Goal: Task Accomplishment & Management: Manage account settings

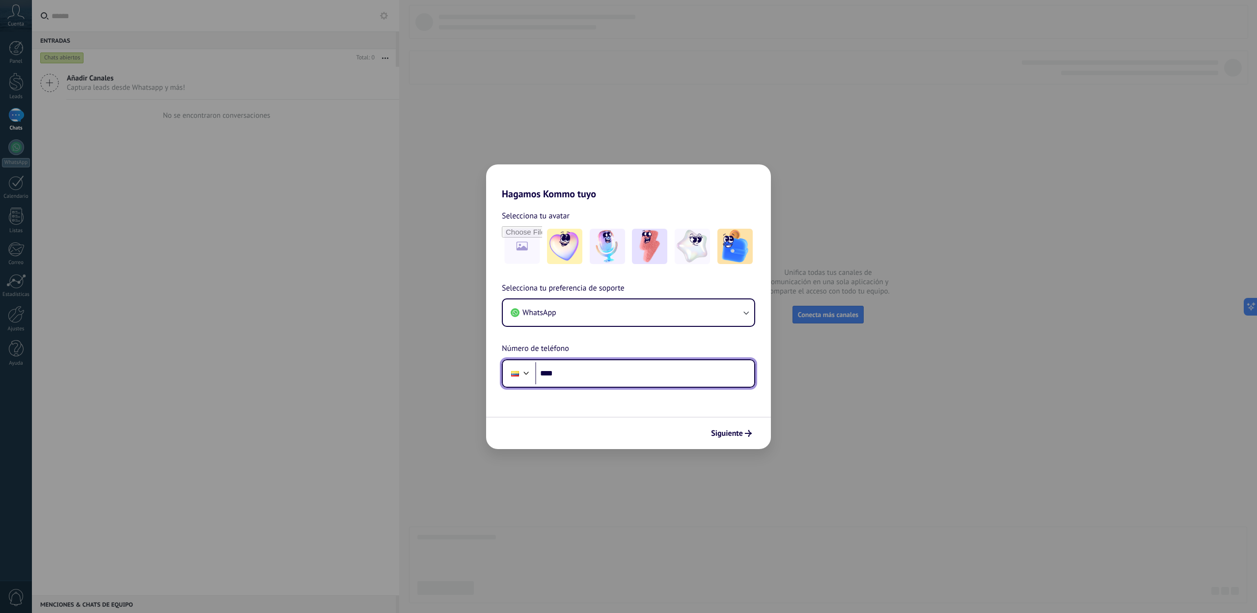
click at [636, 376] on input "****" at bounding box center [644, 373] width 219 height 23
type input "**********"
click at [726, 436] on span "Siguiente" at bounding box center [727, 433] width 32 height 7
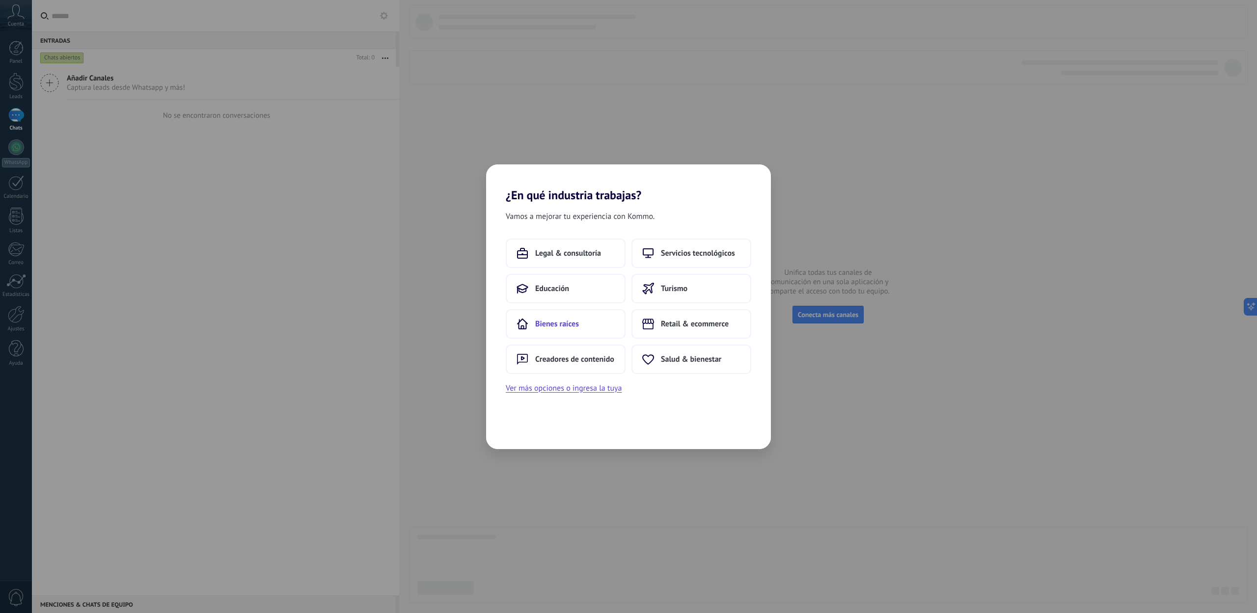
click at [573, 319] on span "Bienes raíces" at bounding box center [557, 324] width 44 height 10
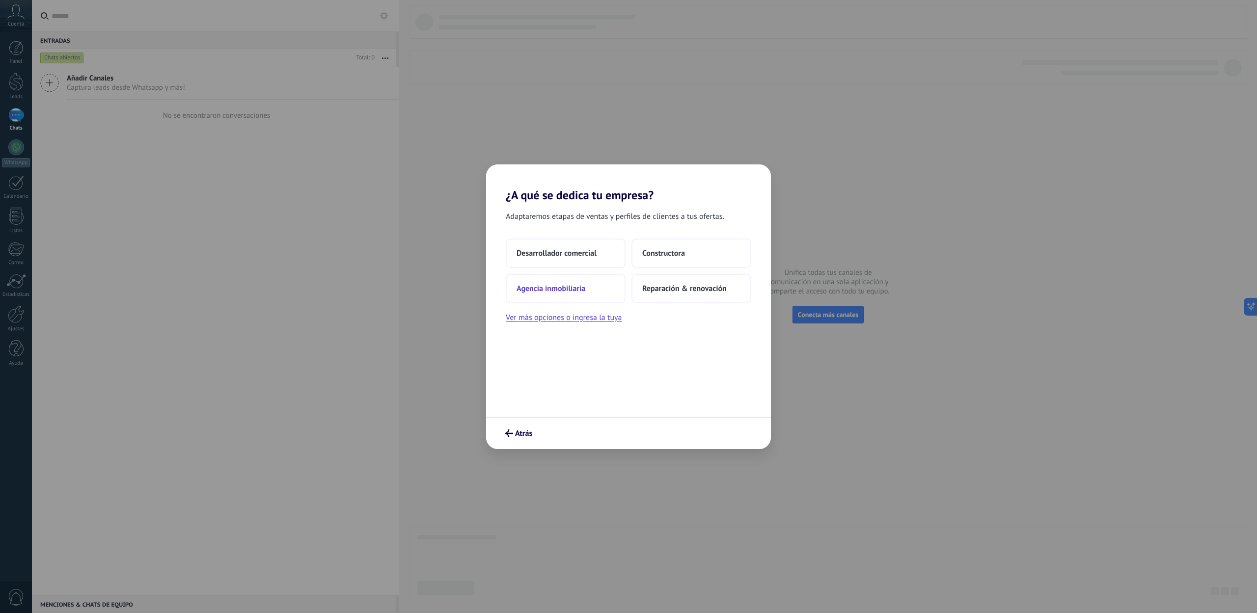
click at [576, 286] on span "Agencia inmobiliaria" at bounding box center [551, 289] width 69 height 10
click at [565, 261] on button "Solo yo" at bounding box center [566, 253] width 120 height 29
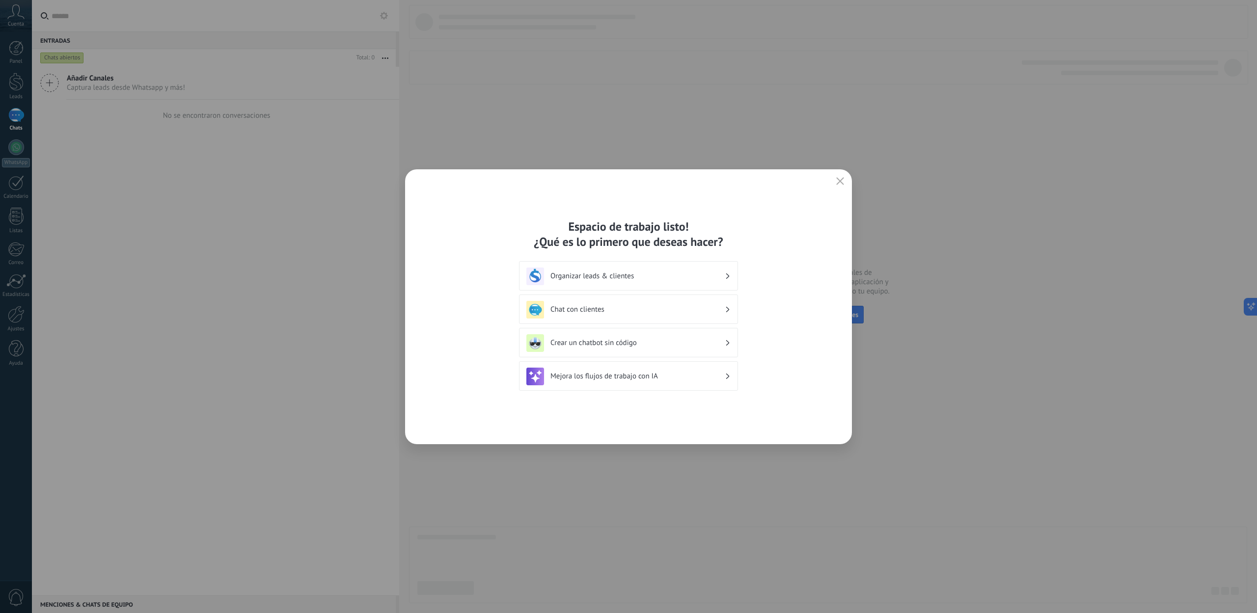
click at [592, 287] on div "Organizar leads & clientes" at bounding box center [628, 275] width 219 height 29
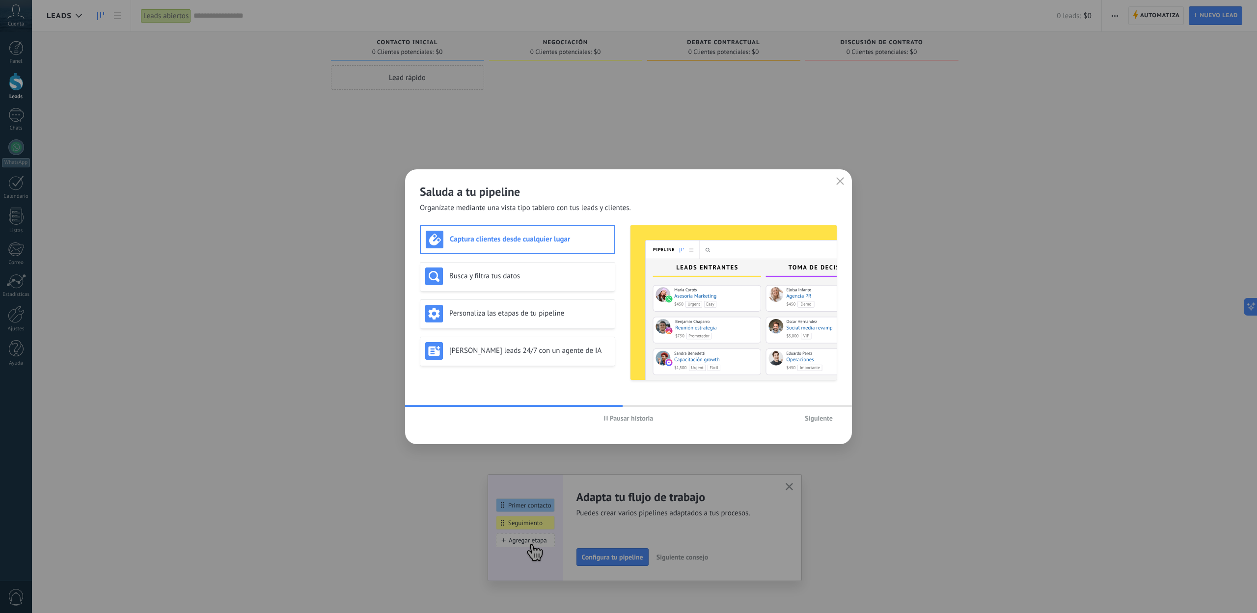
click at [539, 239] on h3 "Captura clientes desde cualquier lugar" at bounding box center [530, 239] width 160 height 9
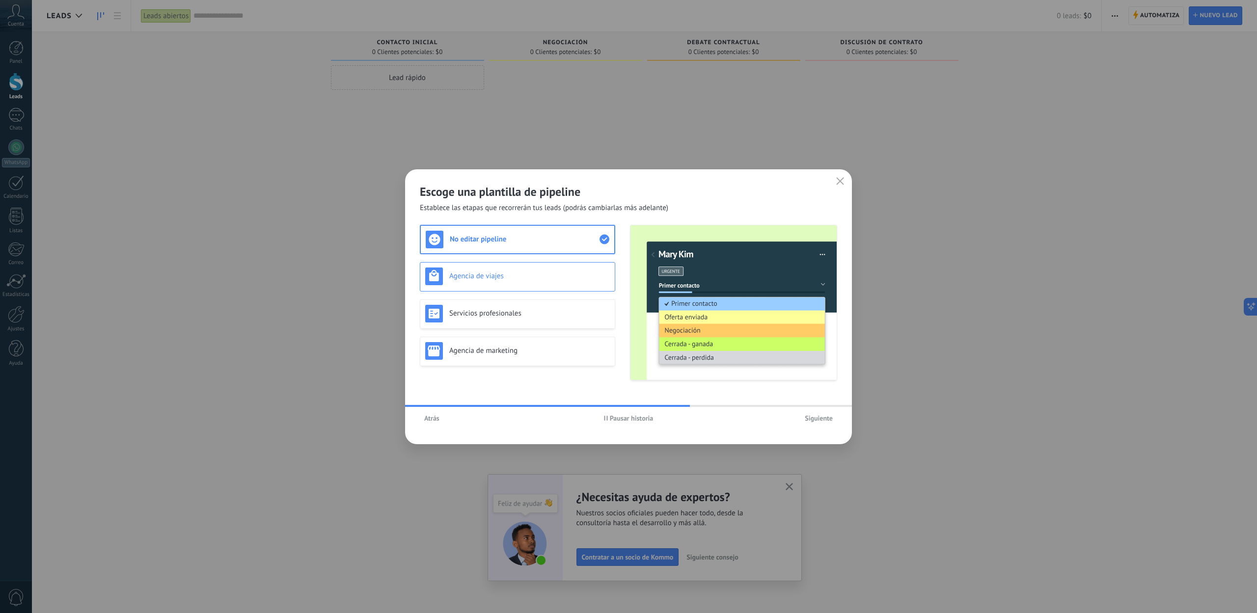
click at [548, 280] on h3 "Agencia de viajes" at bounding box center [529, 276] width 161 height 9
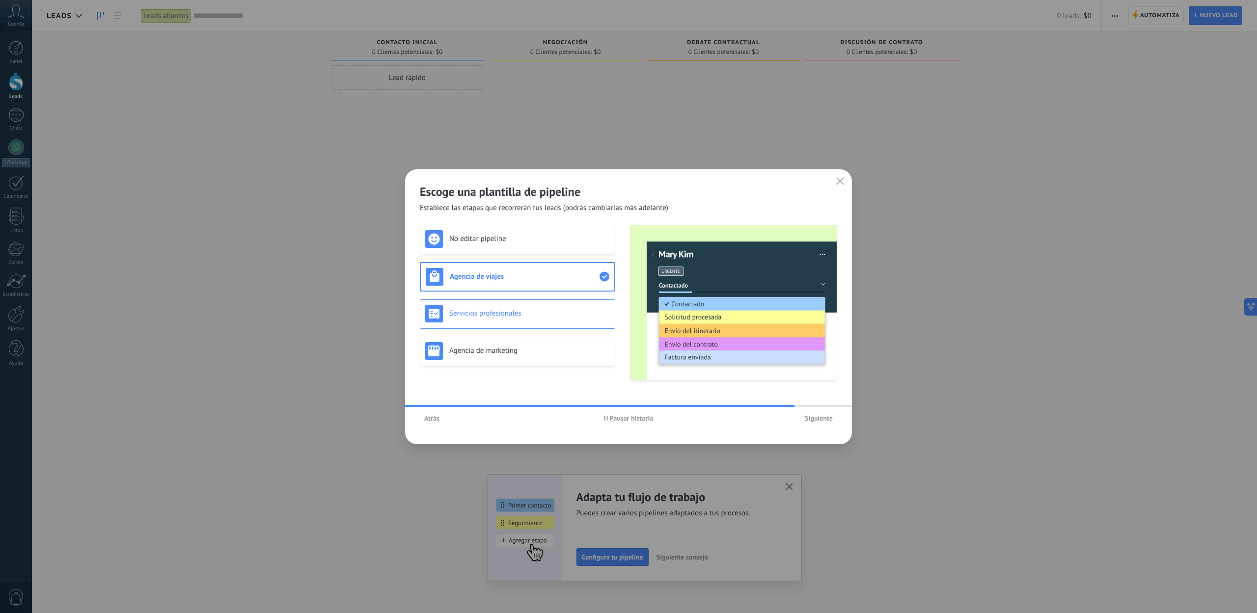
click at [544, 312] on h3 "Servicios profesionales" at bounding box center [529, 313] width 161 height 9
click at [566, 361] on div "Agencia de marketing" at bounding box center [517, 351] width 195 height 29
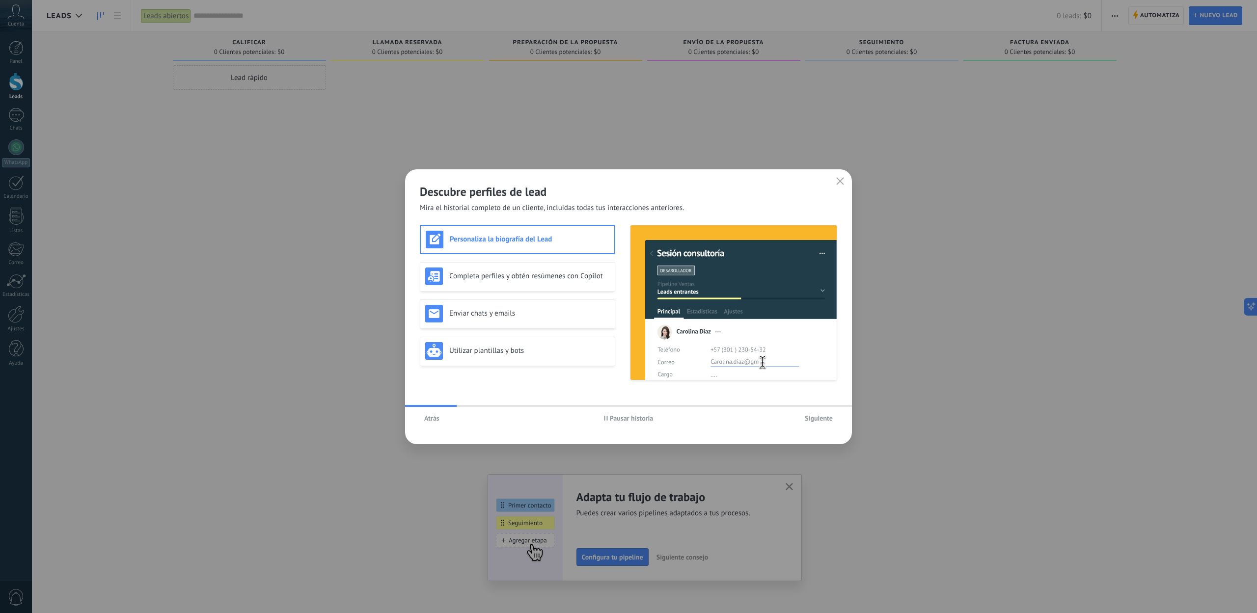
click at [433, 420] on span "Atrás" at bounding box center [431, 418] width 15 height 7
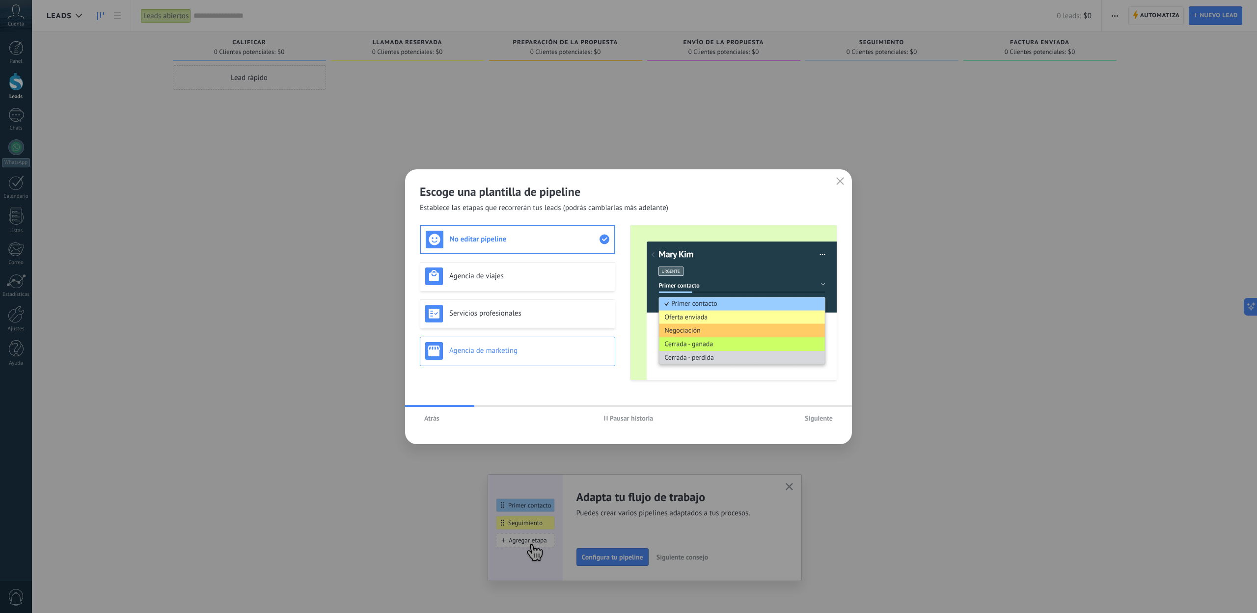
click at [489, 356] on div "Agencia de marketing" at bounding box center [517, 351] width 185 height 18
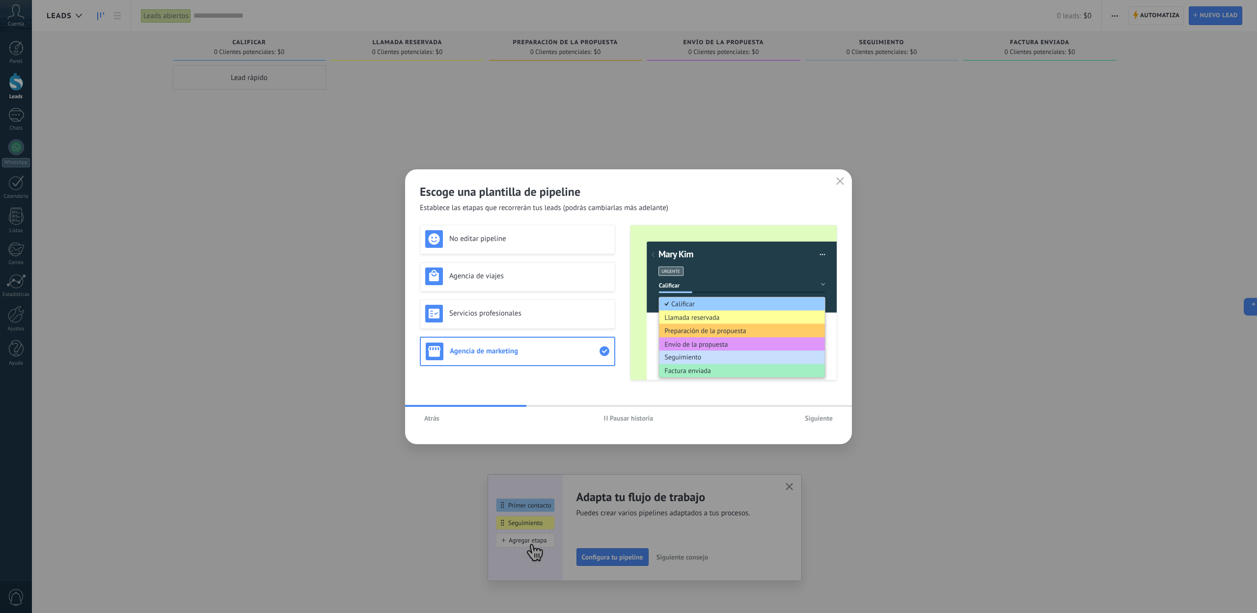
click at [813, 417] on span "Siguiente" at bounding box center [819, 418] width 28 height 7
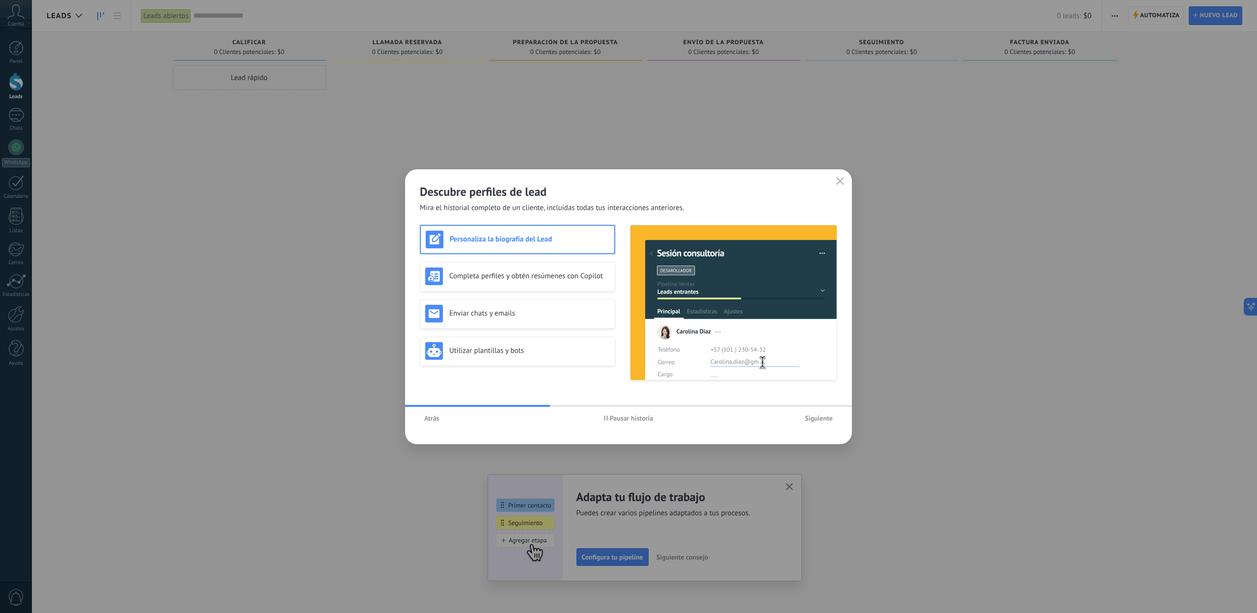
click at [615, 416] on span "Pausar historia" at bounding box center [632, 418] width 44 height 7
click at [611, 420] on span "Iniciar historia" at bounding box center [632, 418] width 42 height 7
click at [506, 279] on h3 "Completa perfiles y obtén resúmenes con Copilot" at bounding box center [529, 276] width 161 height 9
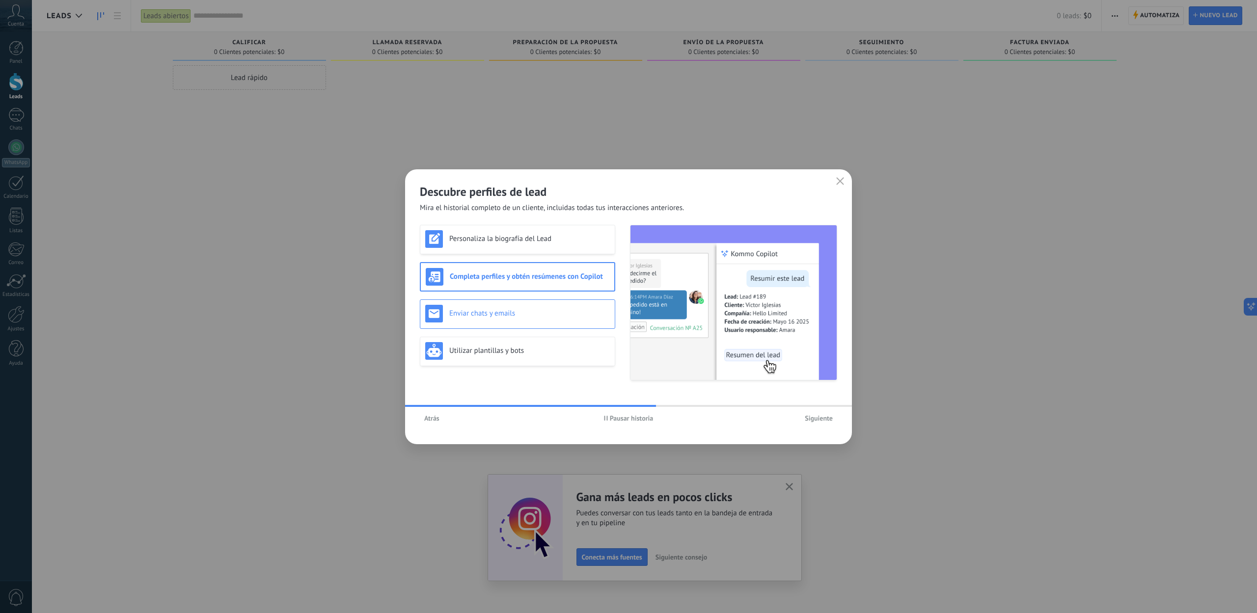
click at [499, 310] on h3 "Enviar chats y emails" at bounding box center [529, 313] width 161 height 9
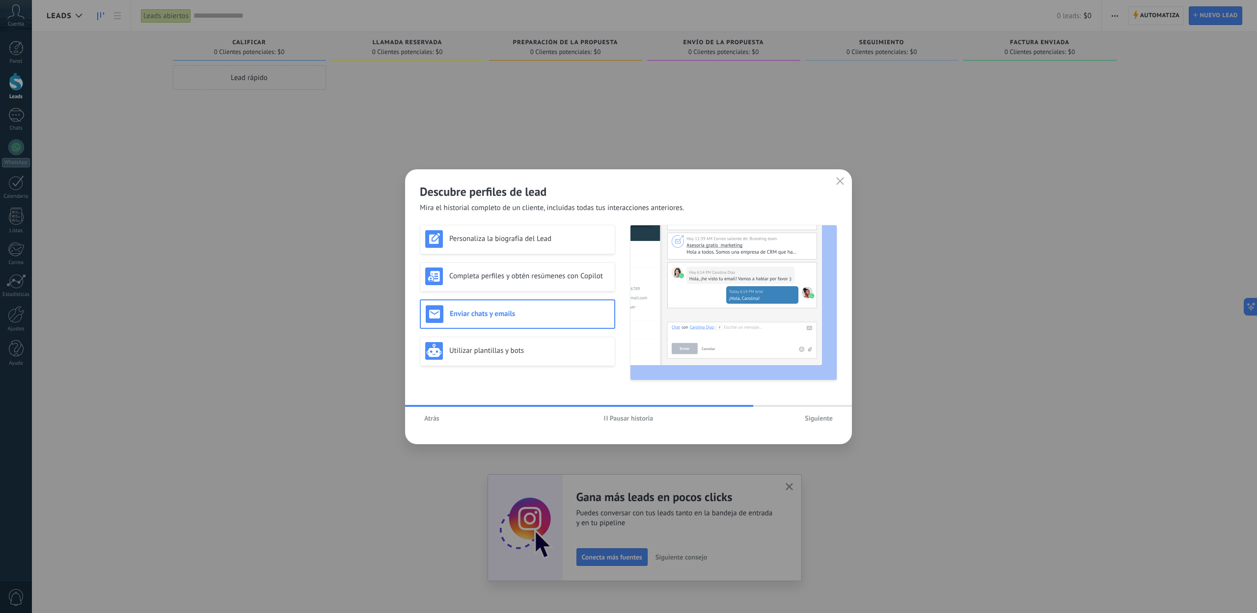
click at [620, 417] on span "Pausar historia" at bounding box center [632, 418] width 44 height 7
click at [544, 352] on h3 "Utilizar plantillas y bots" at bounding box center [529, 350] width 161 height 9
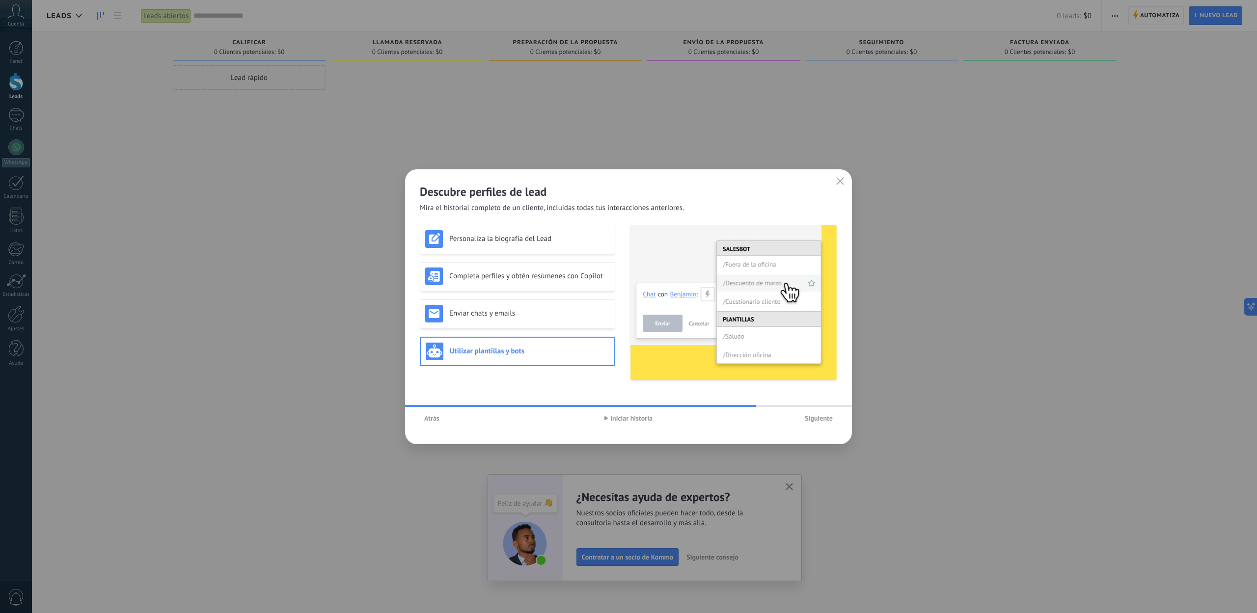
click at [619, 415] on span "Iniciar historia" at bounding box center [632, 418] width 42 height 7
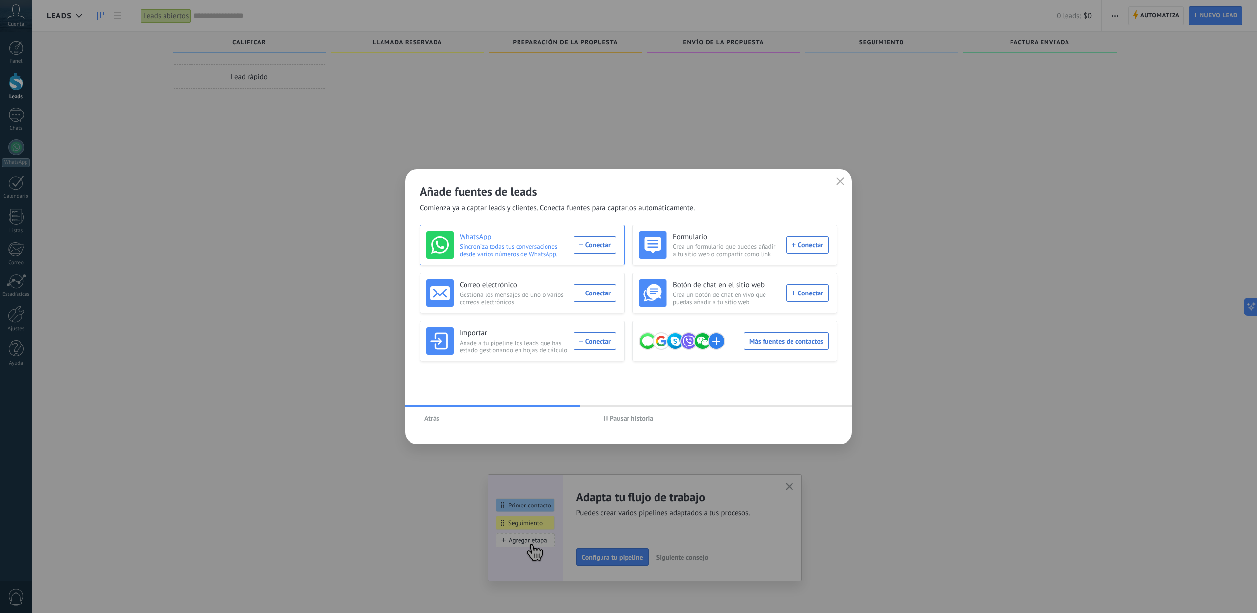
click at [516, 248] on span "Sincroniza todas tus conversaciones desde varios números de WhatsApp." at bounding box center [514, 250] width 108 height 15
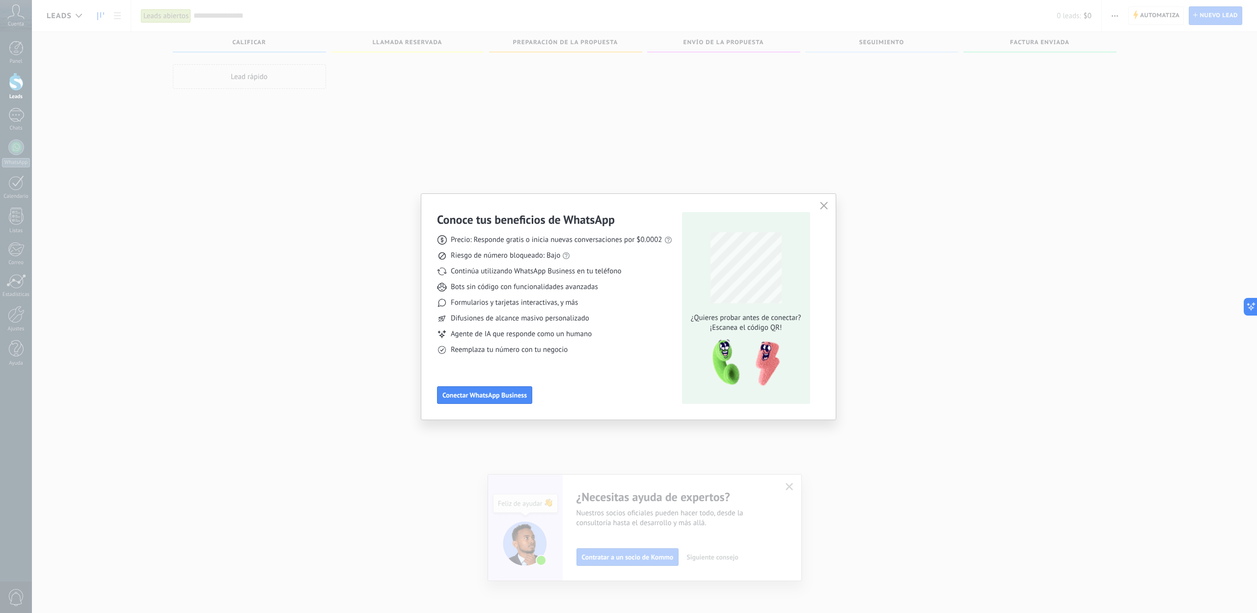
click at [818, 204] on button "button" at bounding box center [824, 206] width 13 height 14
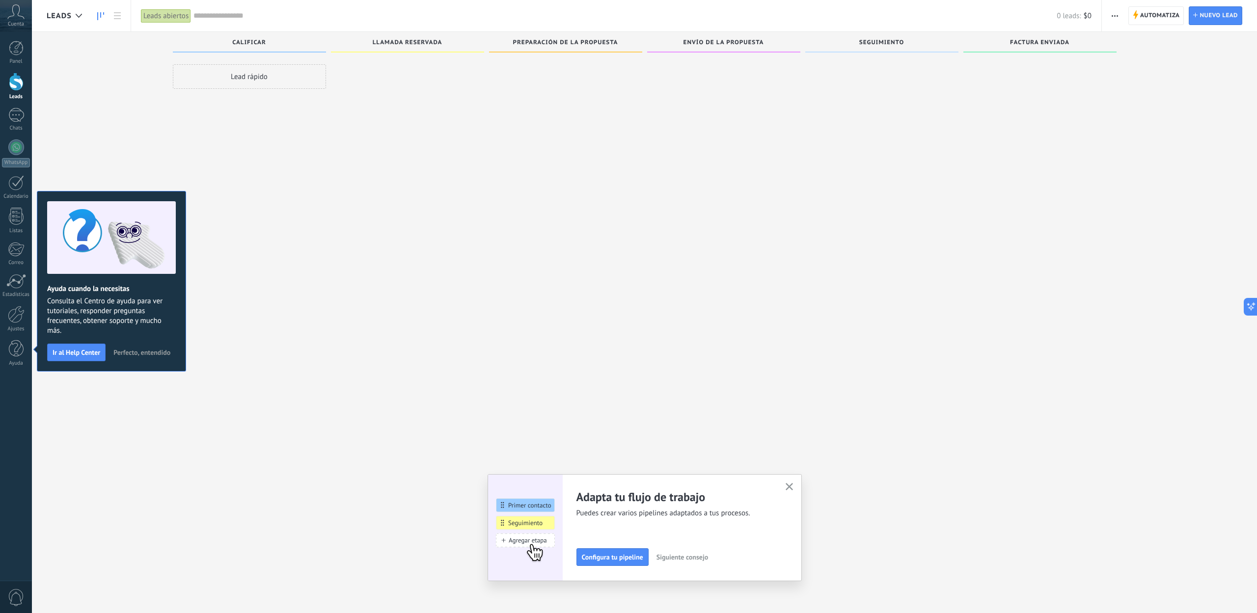
click at [139, 353] on span "Perfecto, entendido" at bounding box center [141, 352] width 57 height 7
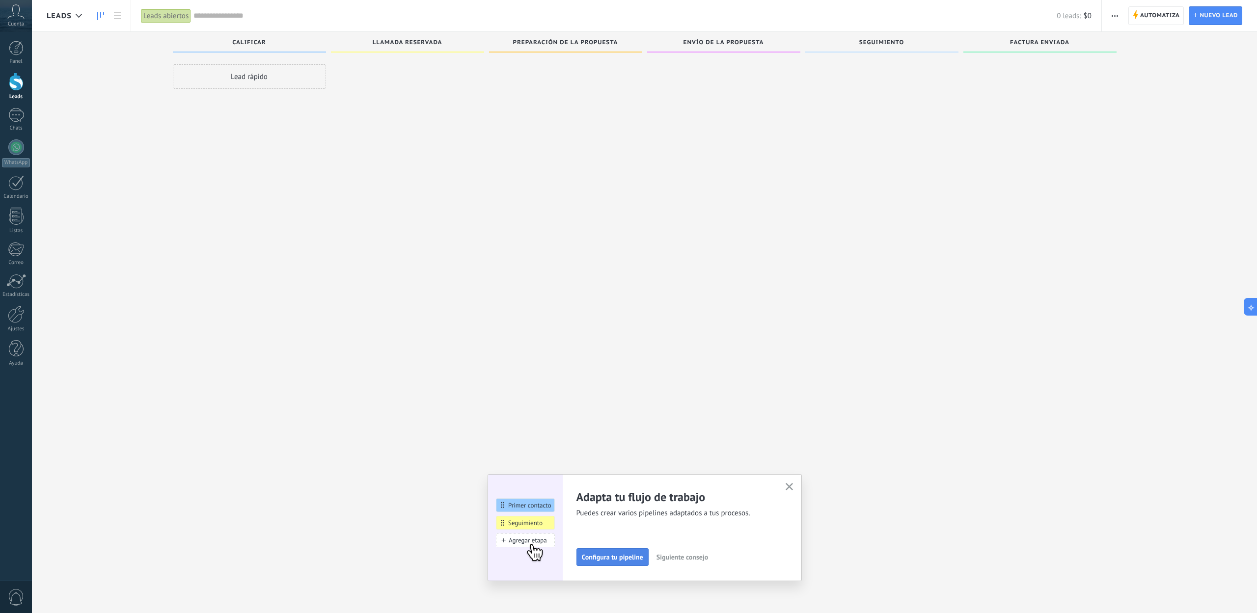
click at [585, 555] on span "Configura tu pipeline" at bounding box center [612, 557] width 61 height 7
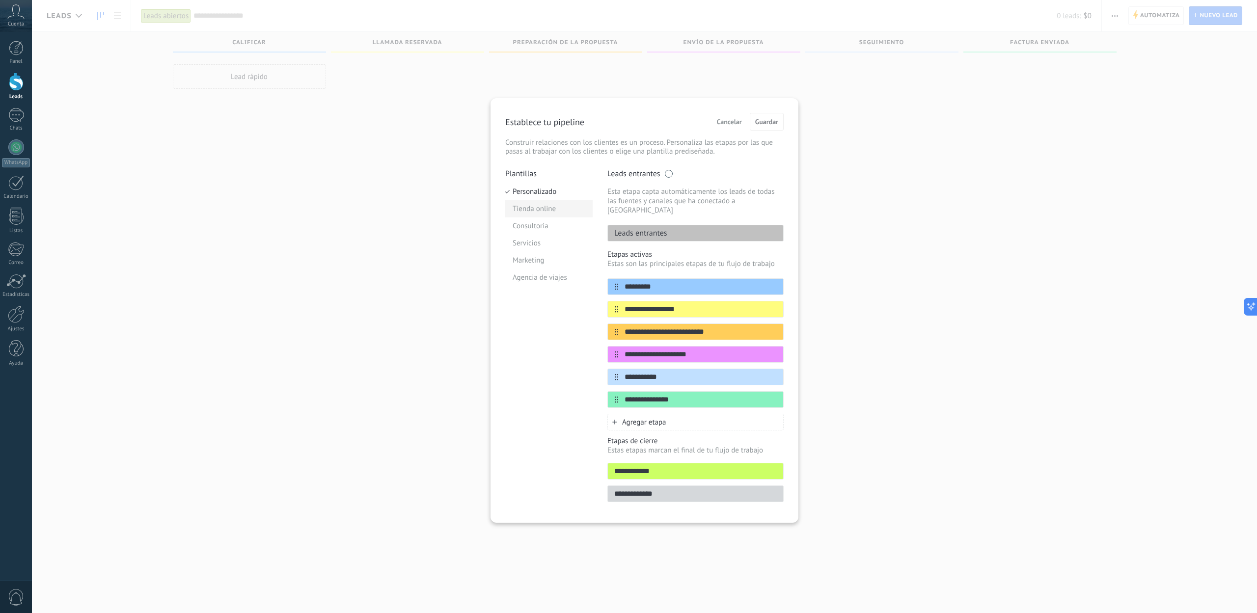
click at [541, 211] on li "Tienda online" at bounding box center [548, 208] width 87 height 17
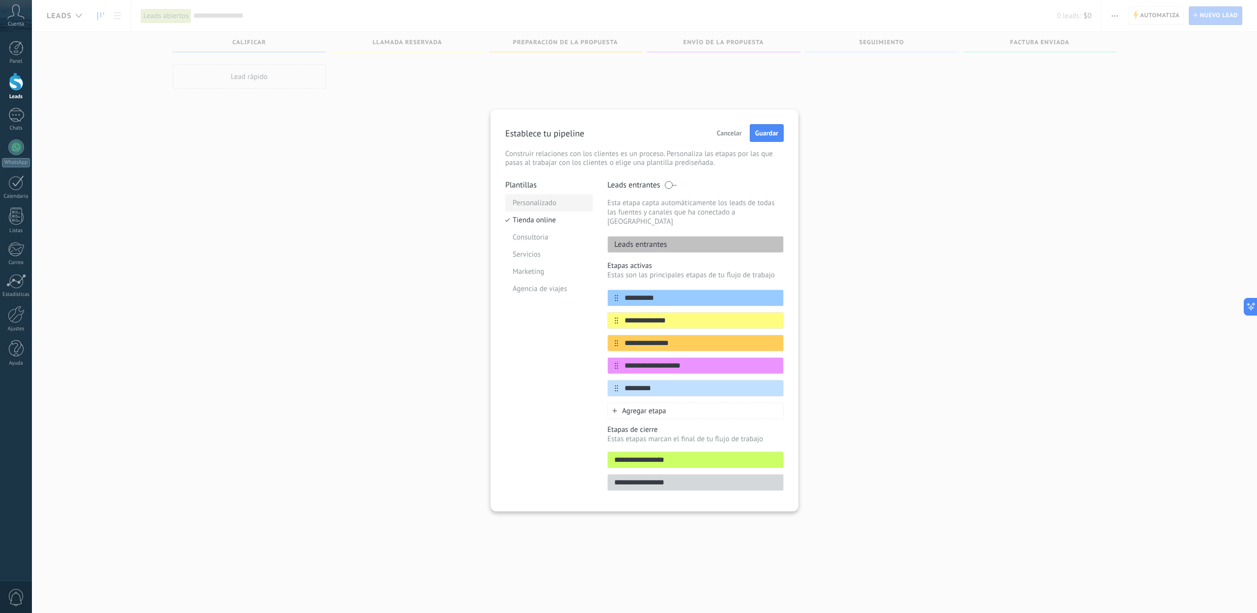
click at [540, 201] on li "Personalizado" at bounding box center [548, 202] width 87 height 17
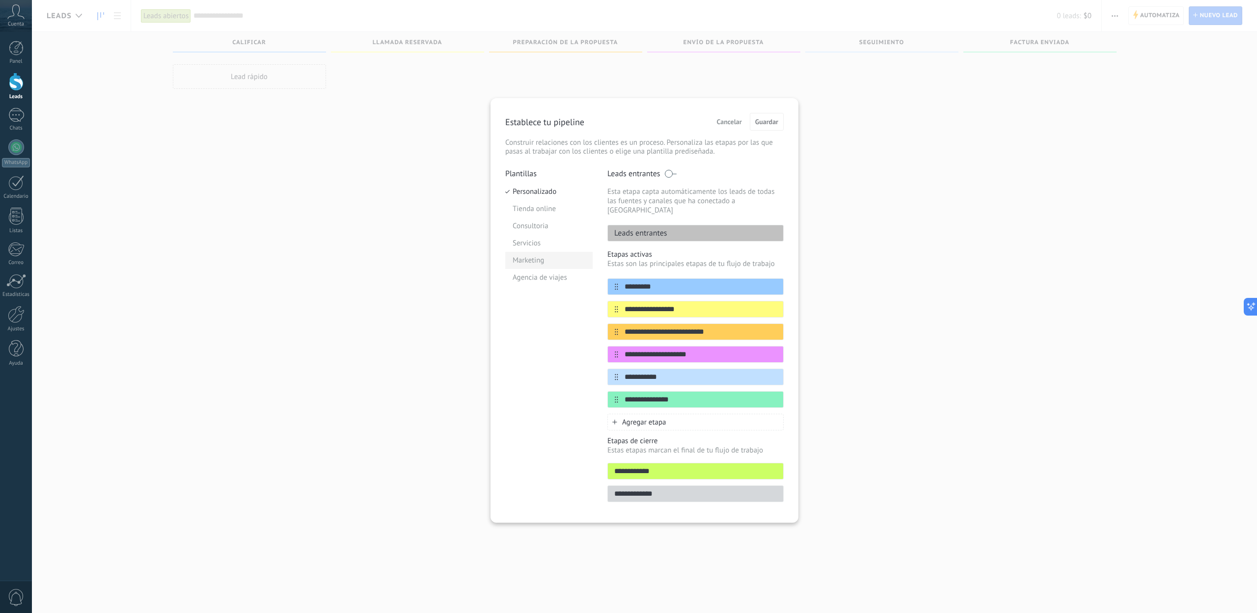
click at [532, 254] on li "Marketing" at bounding box center [548, 260] width 87 height 17
click at [547, 190] on li "Personalizado" at bounding box center [548, 191] width 87 height 17
click at [534, 245] on li "Servicios" at bounding box center [548, 243] width 87 height 17
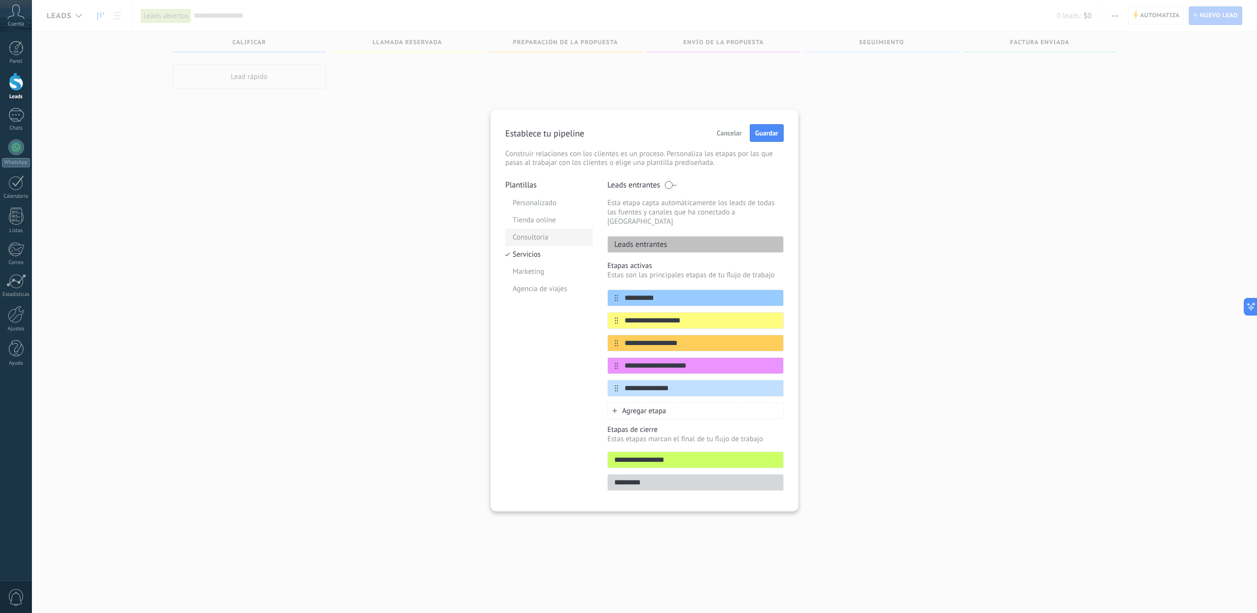
click at [534, 241] on li "Consultoria" at bounding box center [548, 237] width 87 height 17
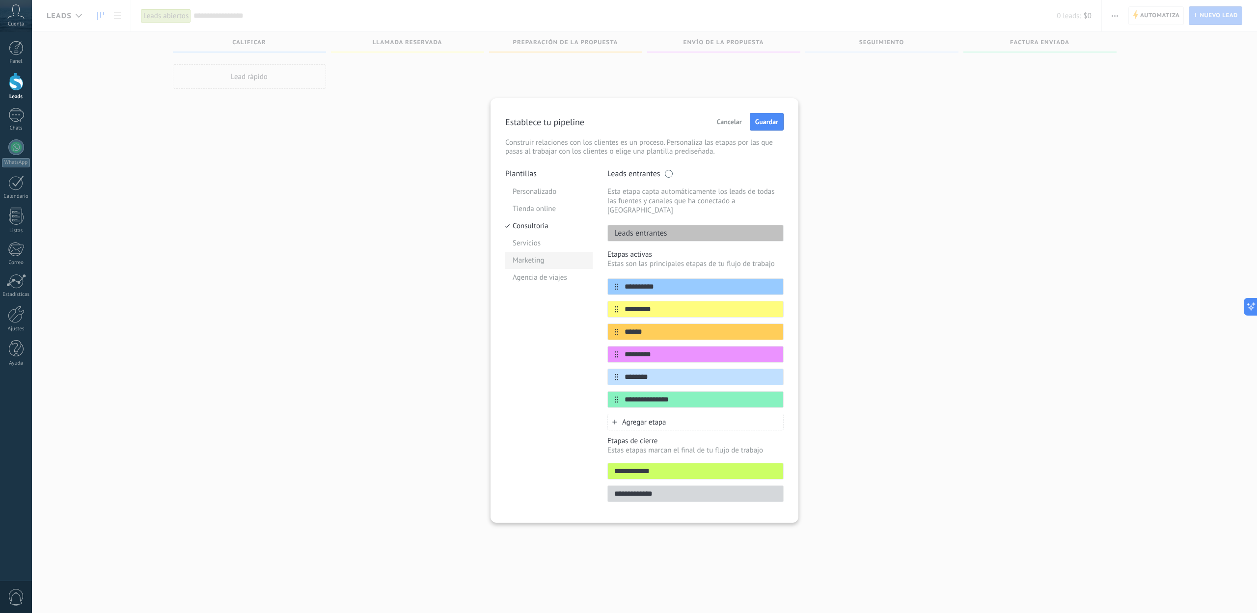
click at [540, 264] on li "Marketing" at bounding box center [548, 260] width 87 height 17
click at [759, 127] on button "Guardar" at bounding box center [767, 122] width 34 height 18
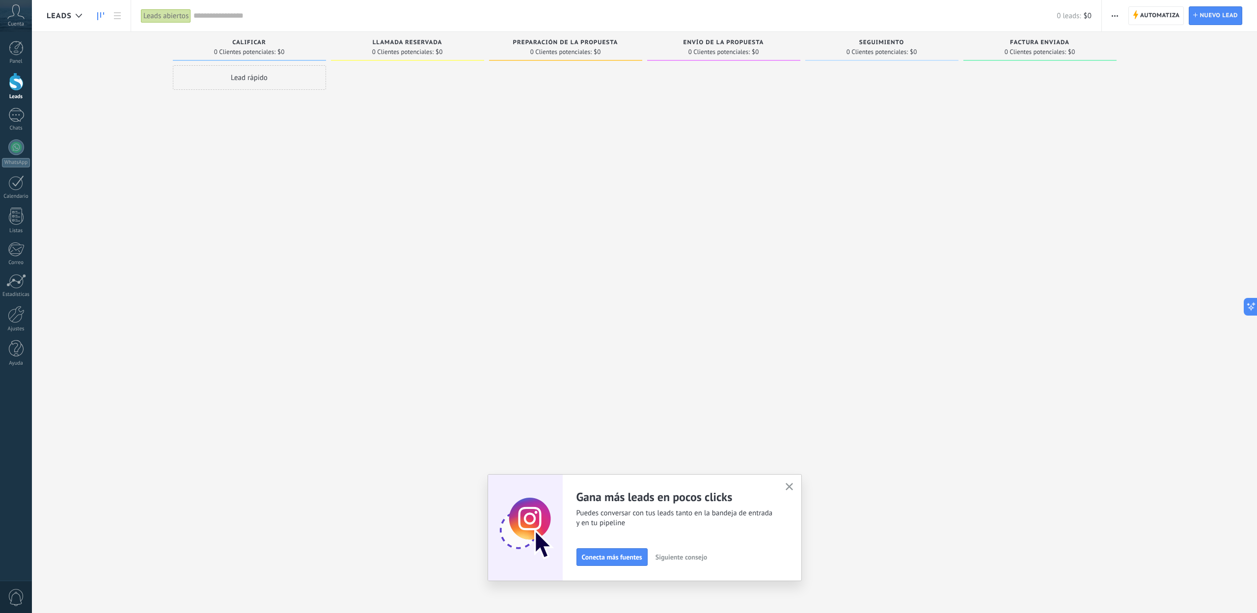
click at [682, 556] on span "Siguiente consejo" at bounding box center [682, 557] width 52 height 7
click at [706, 561] on span "Siguiente consejo" at bounding box center [713, 557] width 52 height 7
click at [704, 561] on span "Siguiente consejo" at bounding box center [683, 557] width 52 height 7
click at [704, 561] on span "Siguiente consejo" at bounding box center [682, 557] width 52 height 7
click at [704, 561] on span "Siguiente consejo" at bounding box center [713, 557] width 52 height 7
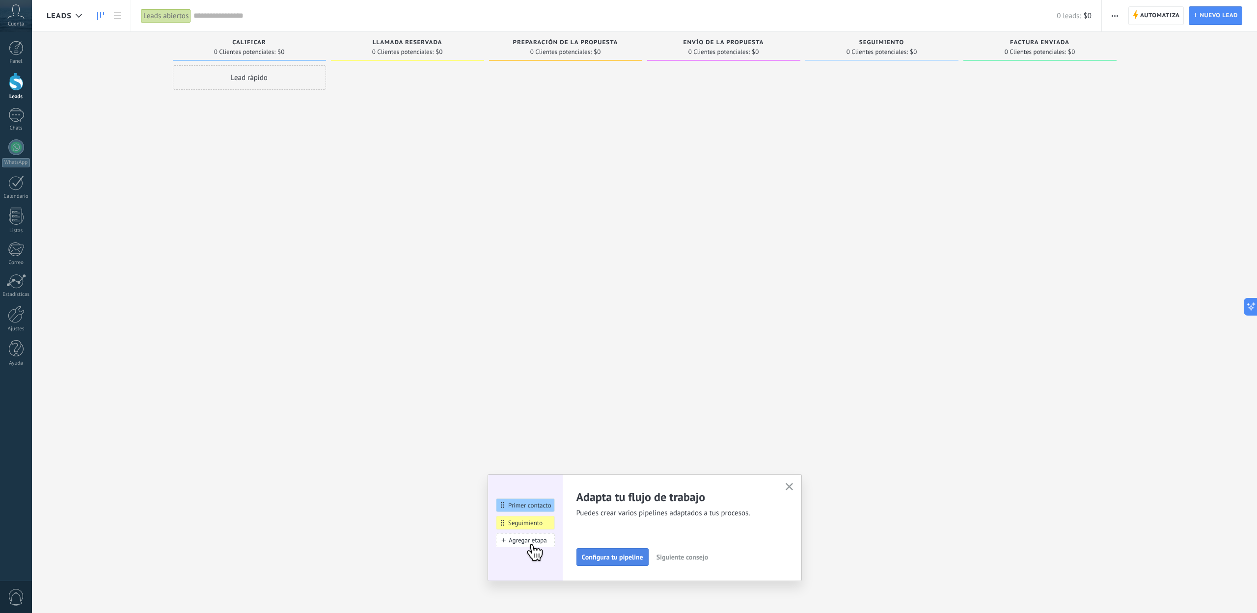
click at [636, 556] on span "Configura tu pipeline" at bounding box center [612, 557] width 61 height 7
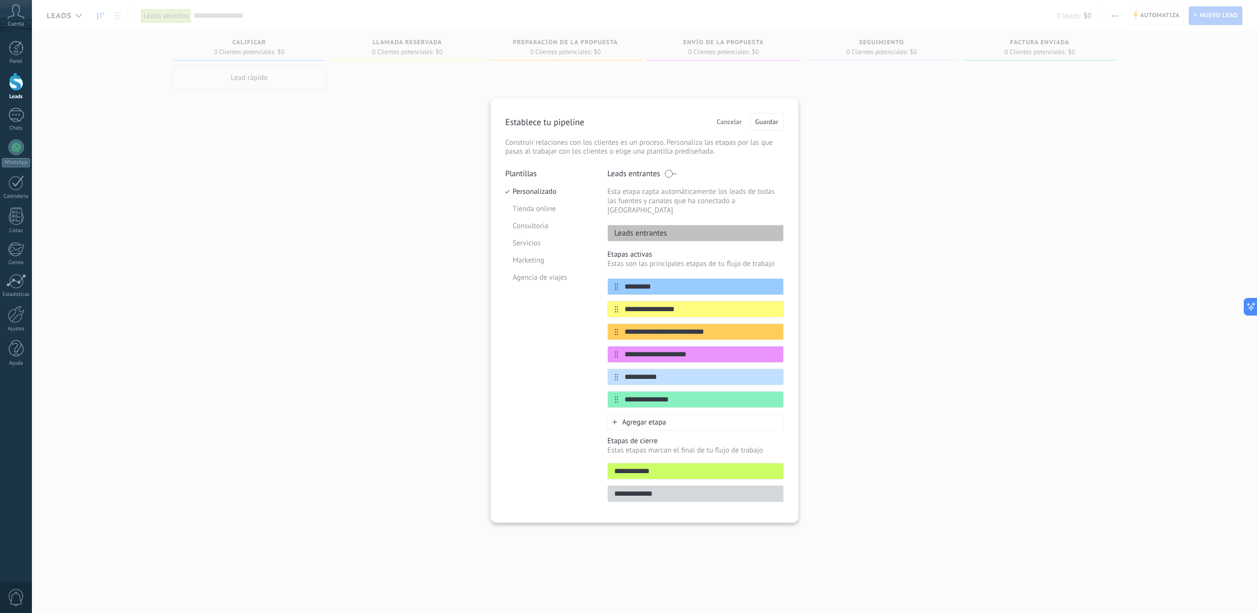
click at [737, 122] on span "Cancelar" at bounding box center [729, 121] width 25 height 7
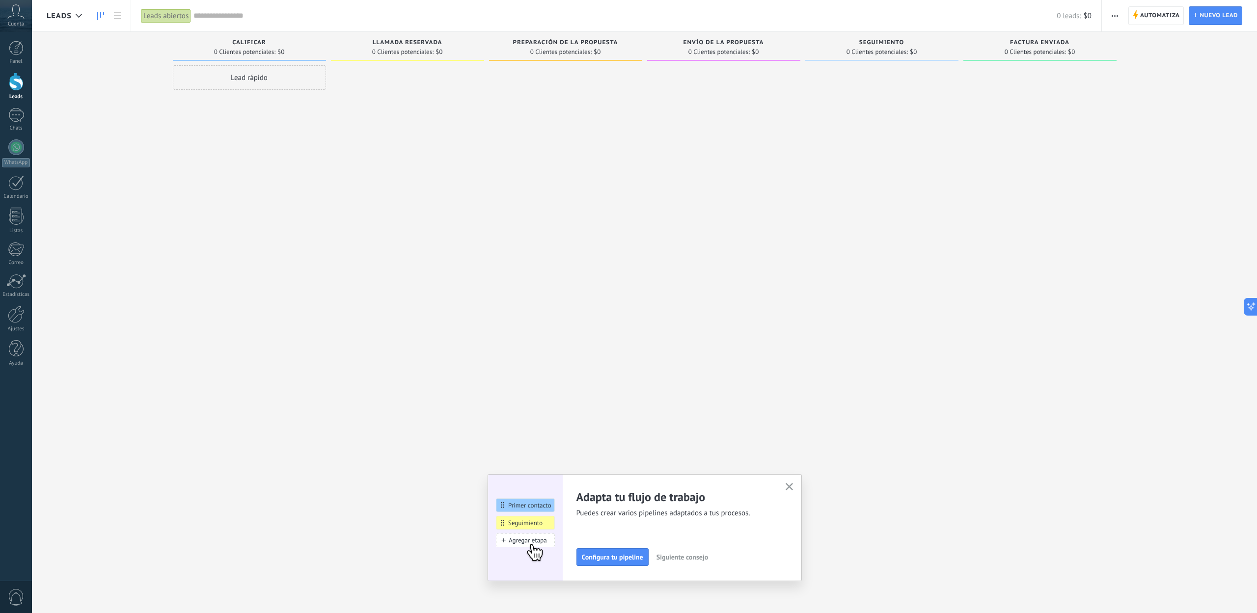
click at [690, 552] on button "Siguiente consejo" at bounding box center [682, 557] width 60 height 15
click at [627, 560] on span "Conecta más fuentes" at bounding box center [612, 557] width 60 height 7
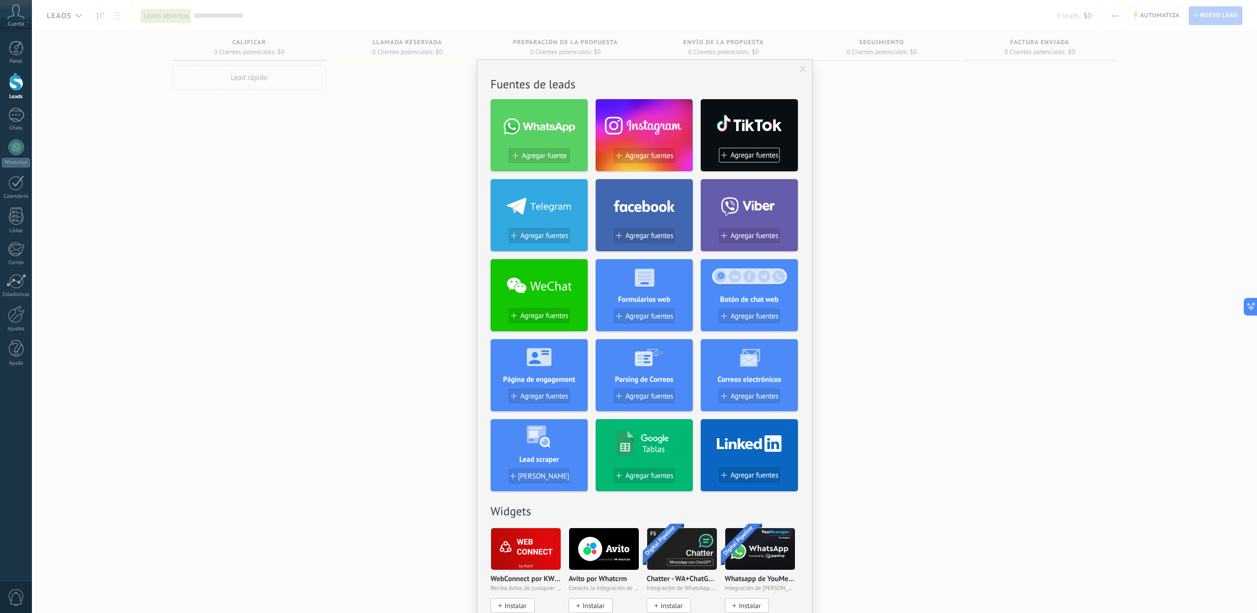
click at [644, 114] on div at bounding box center [644, 124] width 97 height 42
click at [638, 154] on span "Agregar fuentes" at bounding box center [650, 156] width 48 height 8
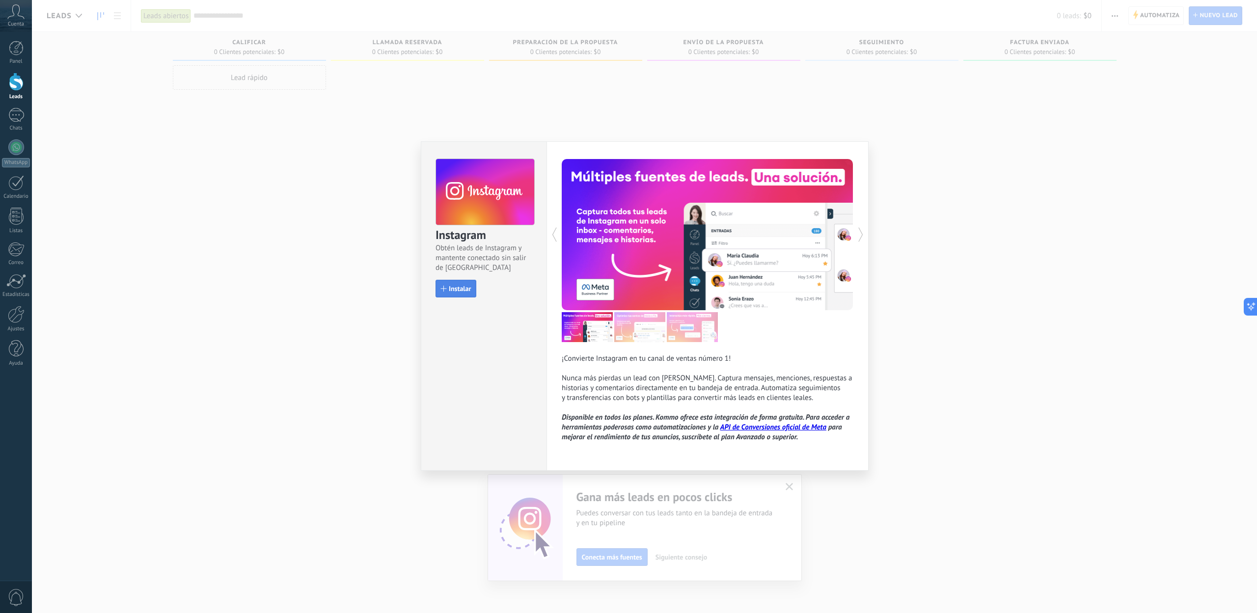
click at [450, 286] on span "Instalar" at bounding box center [460, 288] width 22 height 7
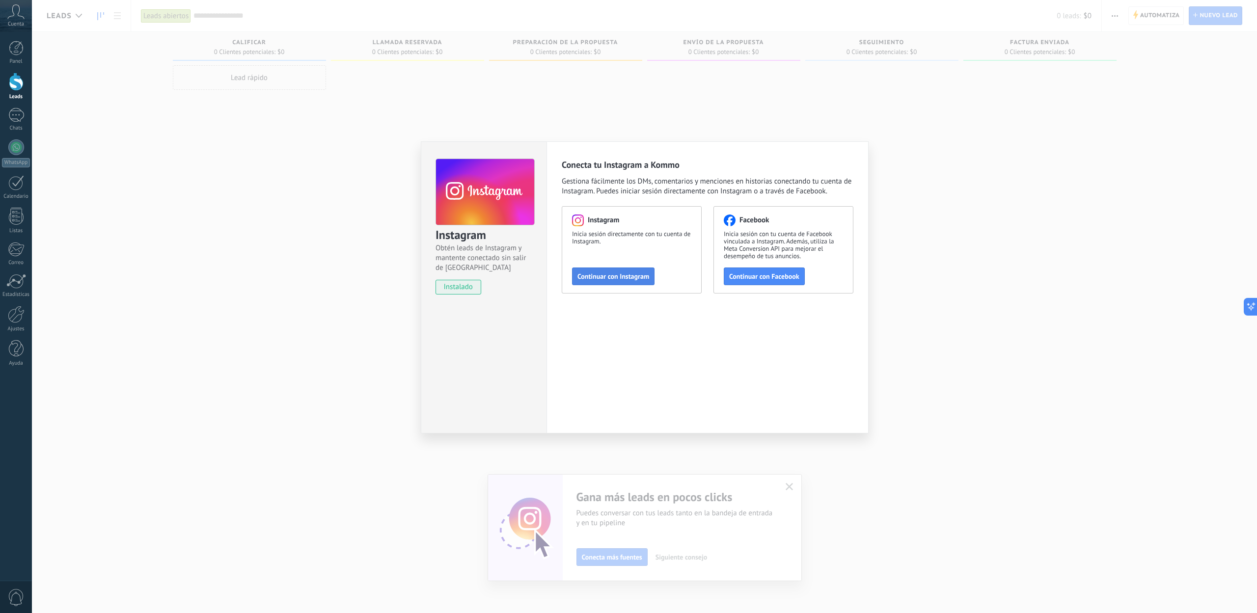
click at [616, 279] on span "Continuar con Instagram" at bounding box center [614, 276] width 72 height 7
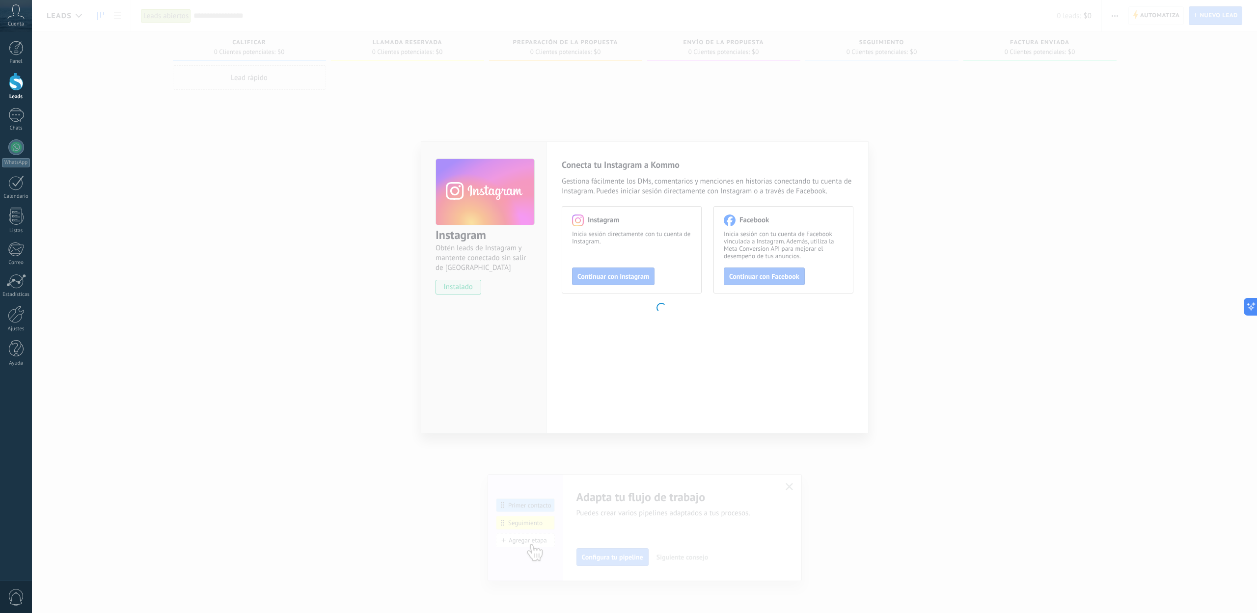
click at [915, 123] on body ".abccls-1,.abccls-2{fill-rule:evenodd}.abccls-2{fill:#fff} .abfcls-1{fill:none}…" at bounding box center [628, 306] width 1257 height 613
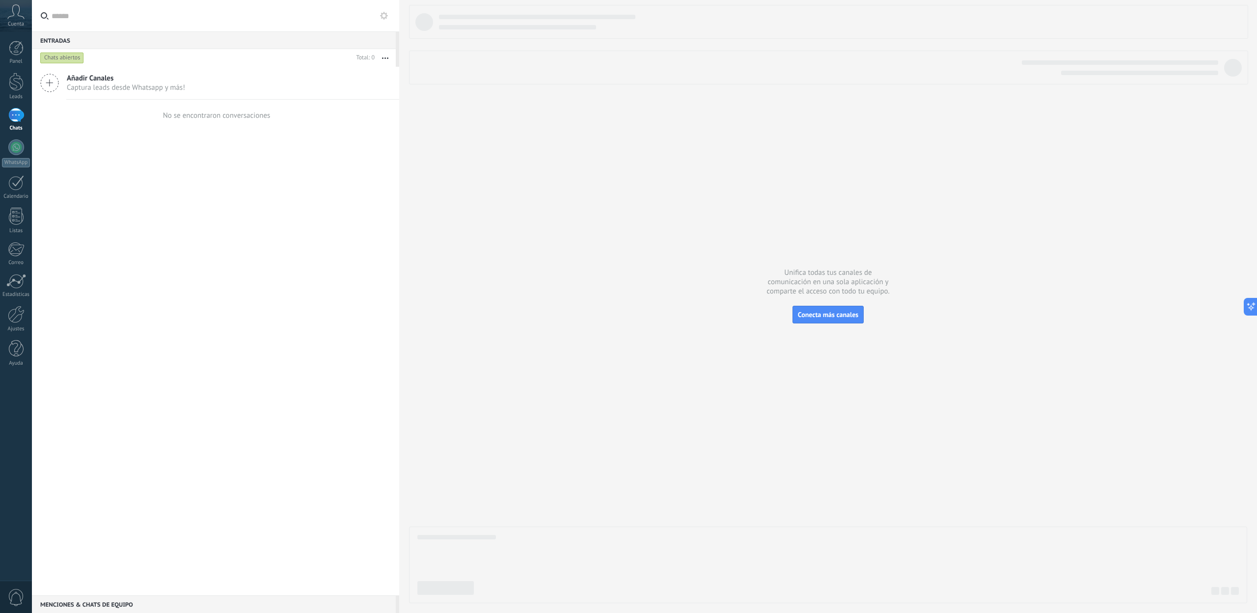
click at [17, 15] on icon at bounding box center [15, 11] width 17 height 15
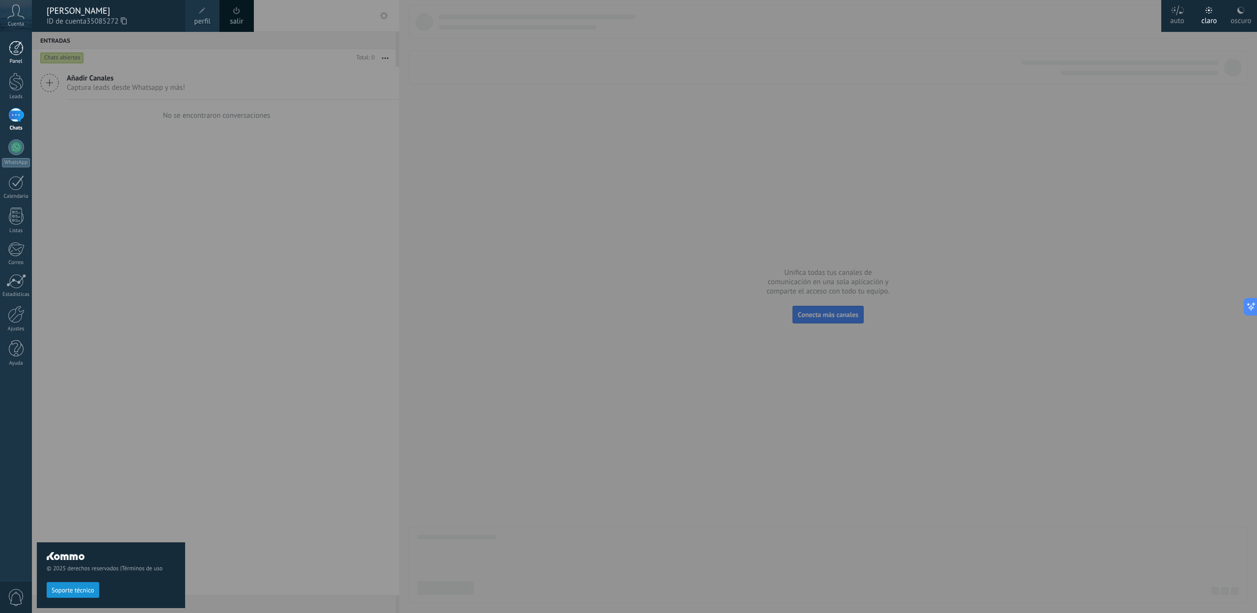
click at [18, 45] on div at bounding box center [16, 48] width 15 height 15
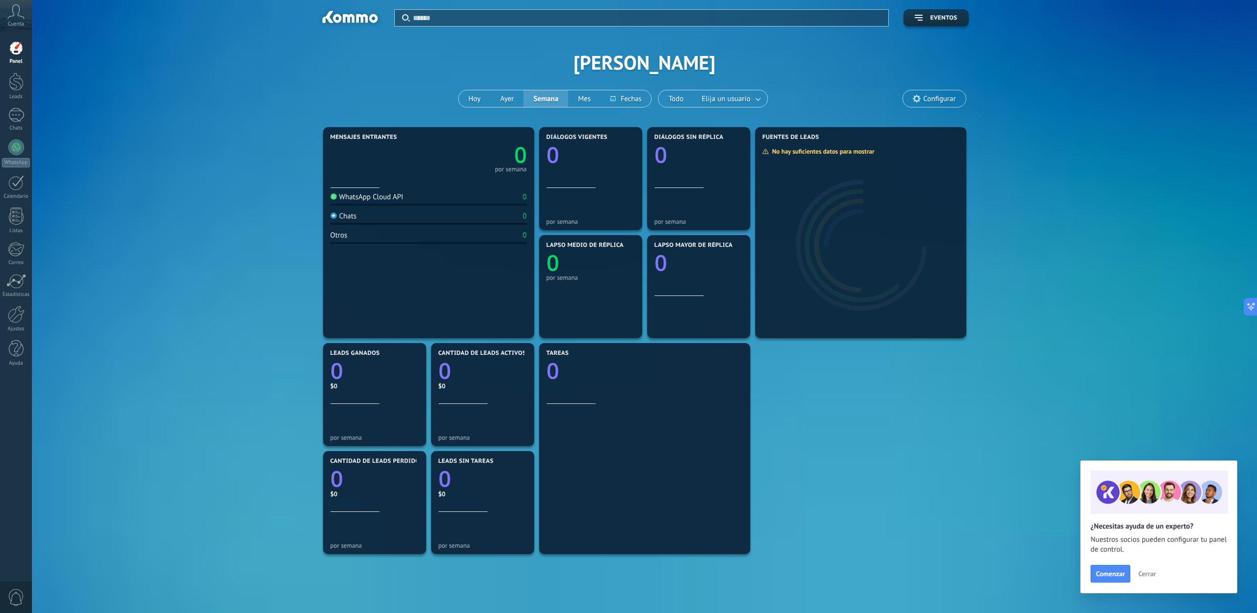
drag, startPoint x: 12, startPoint y: 82, endPoint x: 95, endPoint y: 239, distance: 178.2
click at [12, 82] on div at bounding box center [16, 82] width 15 height 18
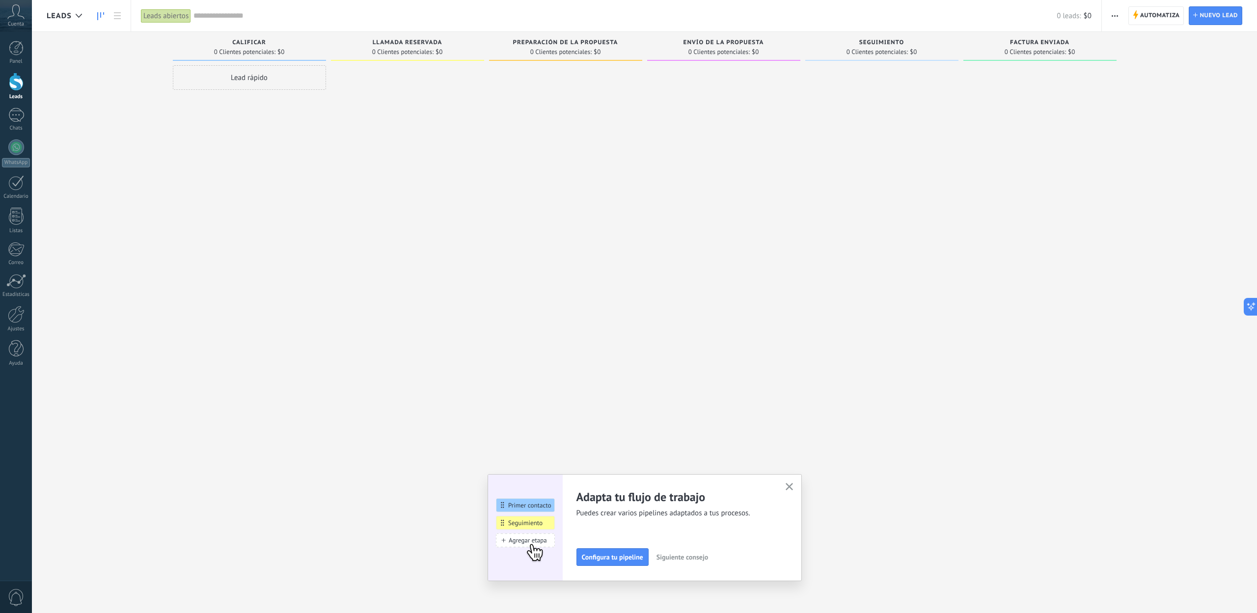
click at [242, 53] on span "0 Clientes potenciales:" at bounding box center [244, 52] width 61 height 6
click at [238, 68] on div "Lead rápido" at bounding box center [249, 77] width 153 height 25
click at [433, 104] on div at bounding box center [407, 307] width 153 height 485
click at [230, 206] on span "Cancelar" at bounding box center [230, 209] width 25 height 9
click at [258, 69] on div "Lead rápido" at bounding box center [249, 77] width 153 height 25
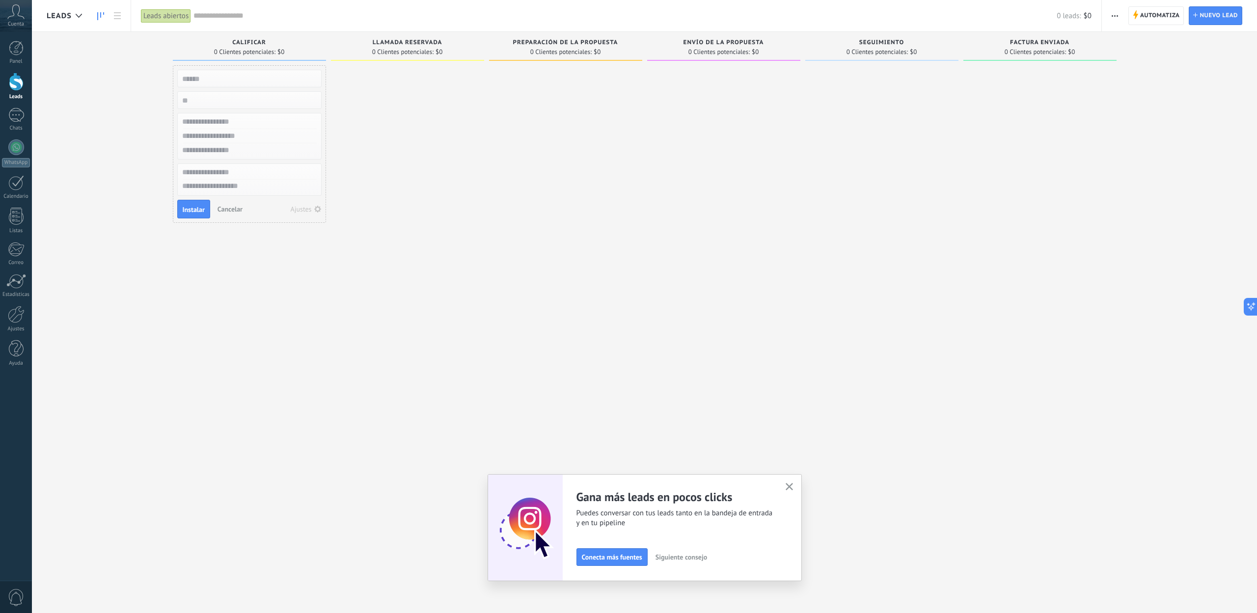
click at [197, 100] on input "numeric" at bounding box center [248, 100] width 143 height 14
click at [208, 119] on input "text" at bounding box center [248, 122] width 143 height 14
click at [222, 137] on input "text" at bounding box center [248, 136] width 143 height 14
click at [230, 185] on textarea at bounding box center [249, 187] width 143 height 14
click at [233, 214] on button "Cancelar" at bounding box center [230, 209] width 33 height 15
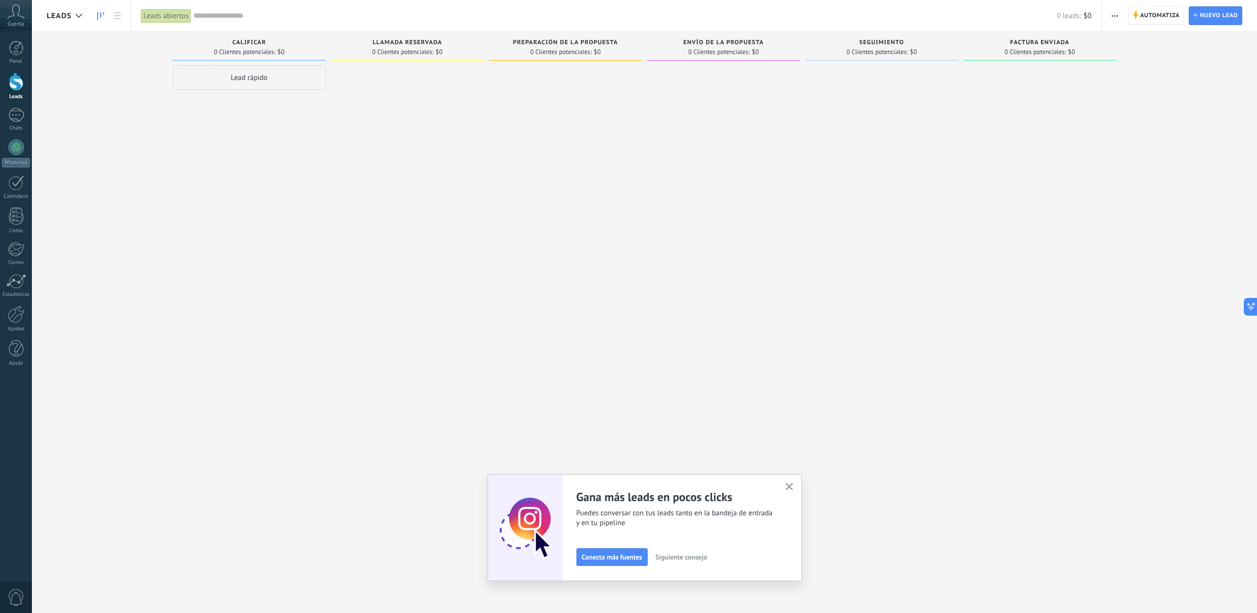
click at [215, 19] on input "text" at bounding box center [625, 16] width 863 height 10
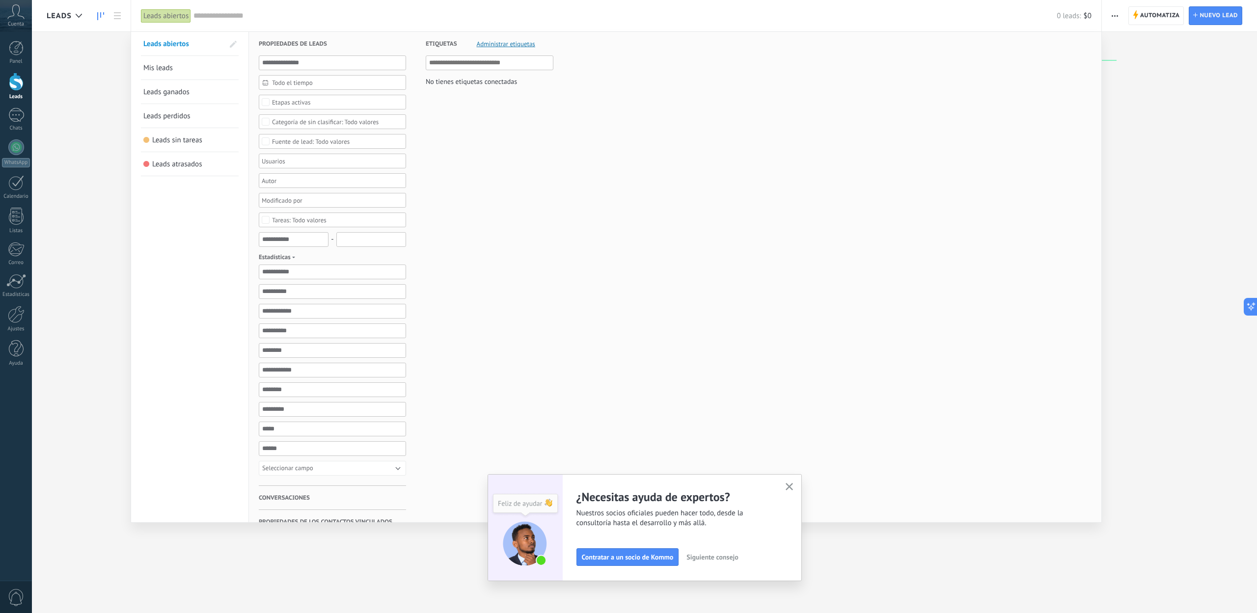
click at [104, 58] on div at bounding box center [628, 306] width 1257 height 613
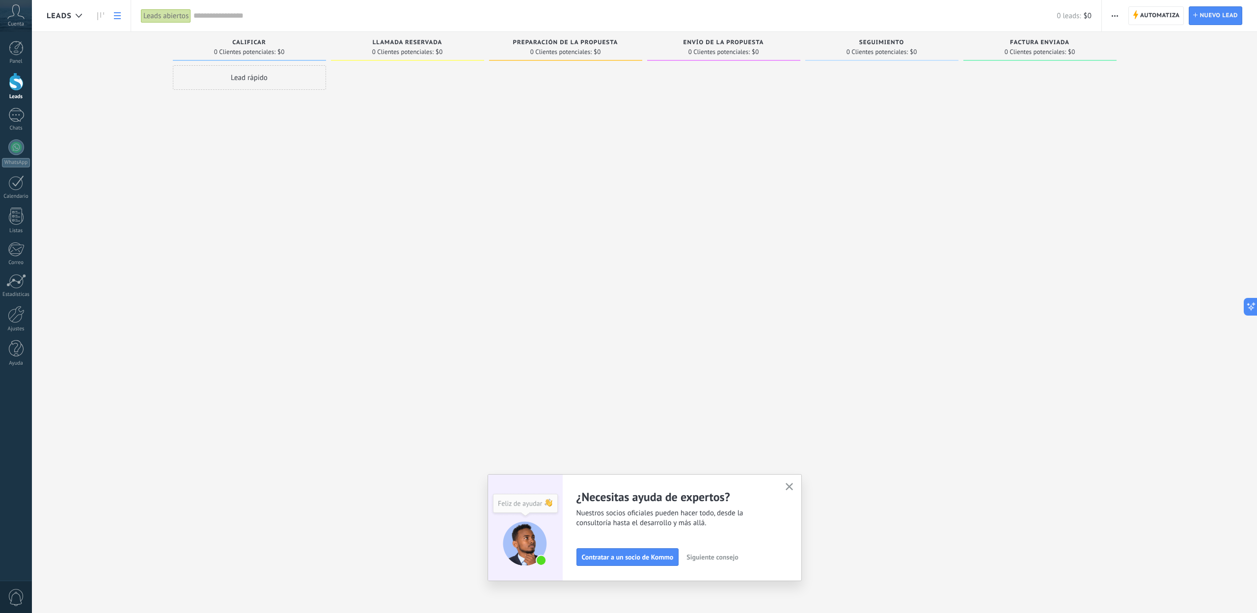
click at [119, 17] on icon at bounding box center [117, 15] width 7 height 7
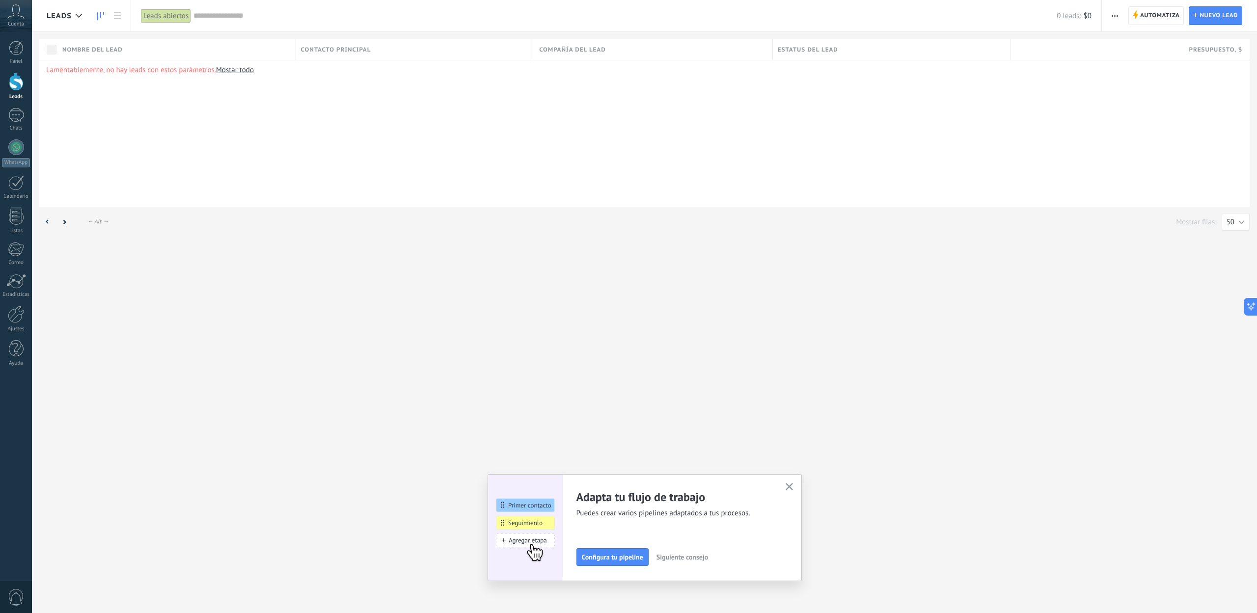
click at [104, 15] on link at bounding box center [100, 15] width 17 height 19
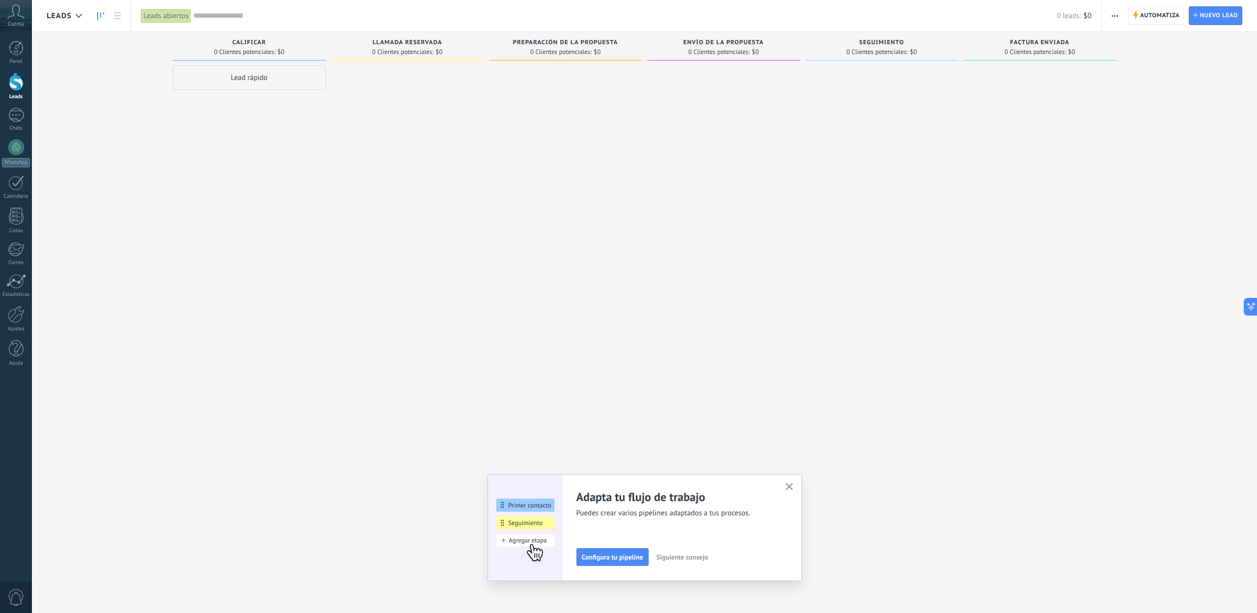
click at [260, 74] on div "Lead rápido" at bounding box center [249, 77] width 153 height 25
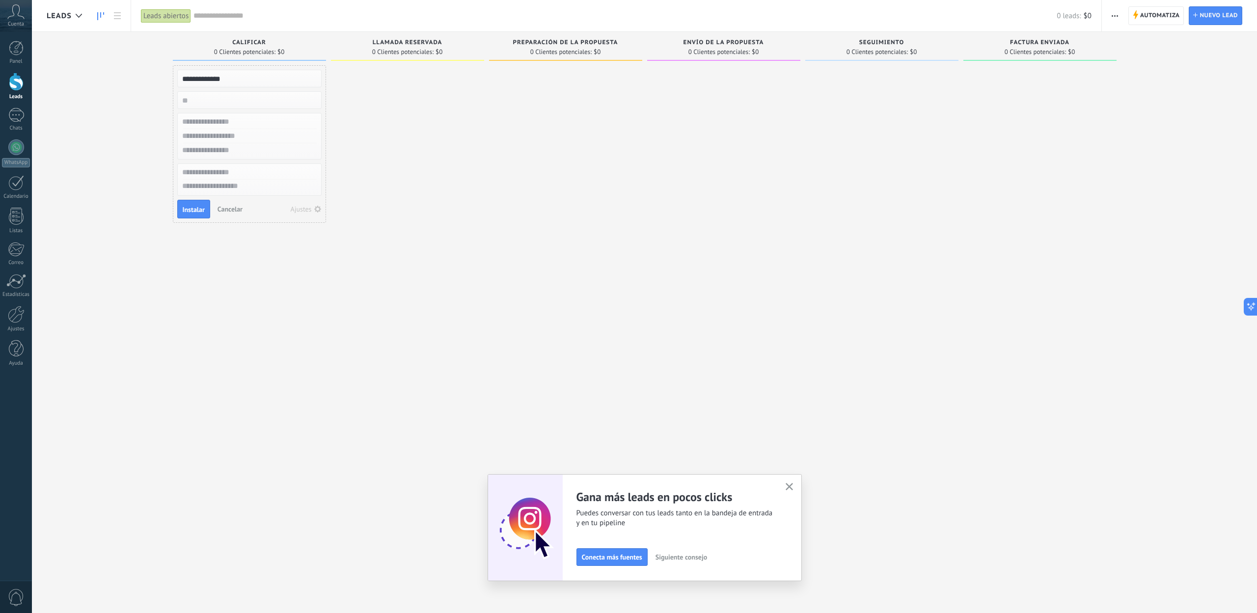
type input "**********"
click at [225, 98] on input "numeric" at bounding box center [248, 100] width 143 height 14
click at [191, 215] on button "Instalar" at bounding box center [193, 209] width 33 height 19
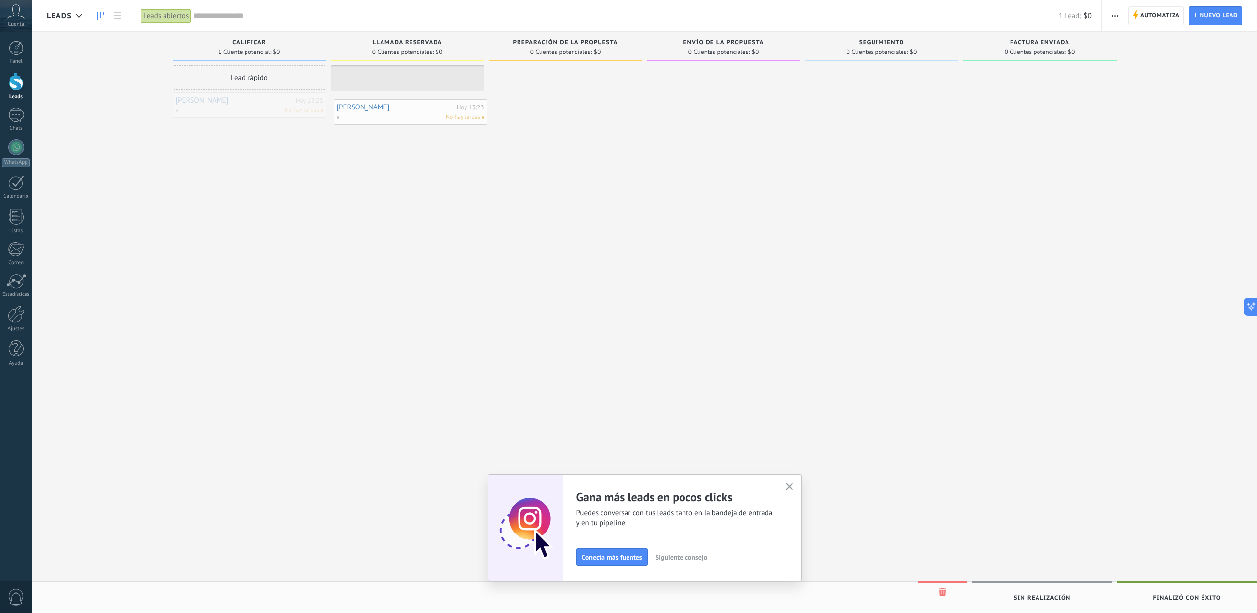
drag, startPoint x: 240, startPoint y: 111, endPoint x: 401, endPoint y: 118, distance: 161.2
drag, startPoint x: 380, startPoint y: 80, endPoint x: 526, endPoint y: 86, distance: 146.0
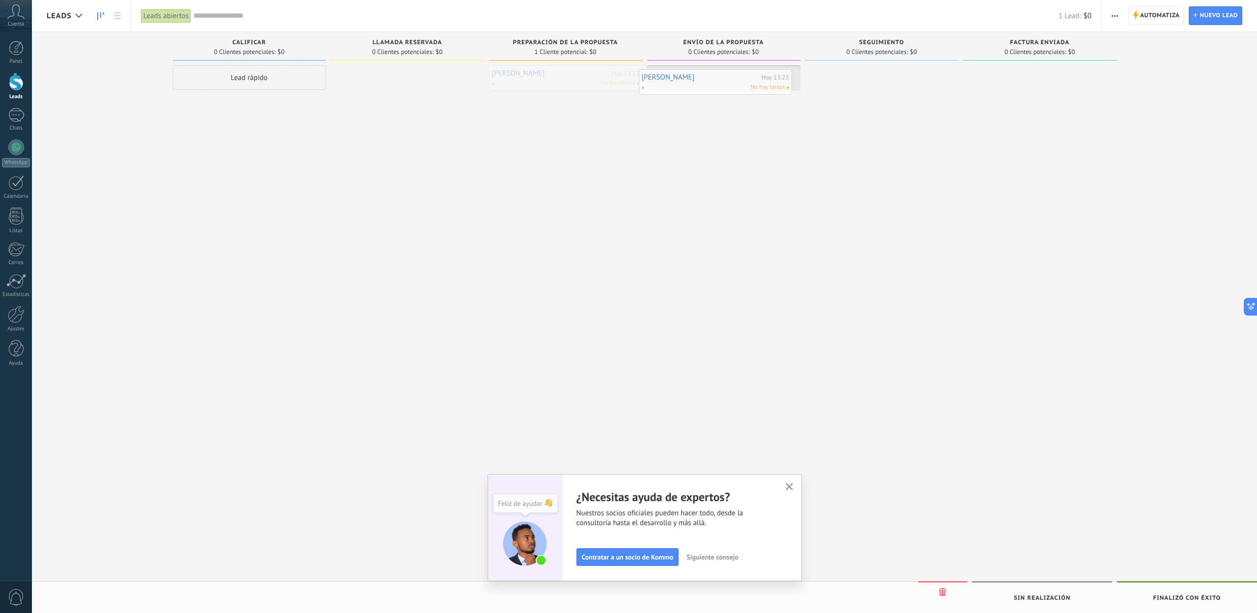
drag, startPoint x: 554, startPoint y: 82, endPoint x: 688, endPoint y: 83, distance: 133.6
drag, startPoint x: 710, startPoint y: 77, endPoint x: 876, endPoint y: 81, distance: 166.6
drag, startPoint x: 883, startPoint y: 75, endPoint x: 1014, endPoint y: 65, distance: 131.0
drag, startPoint x: 1029, startPoint y: 72, endPoint x: 260, endPoint y: 69, distance: 768.7
drag, startPoint x: 229, startPoint y: 97, endPoint x: 233, endPoint y: 70, distance: 27.2
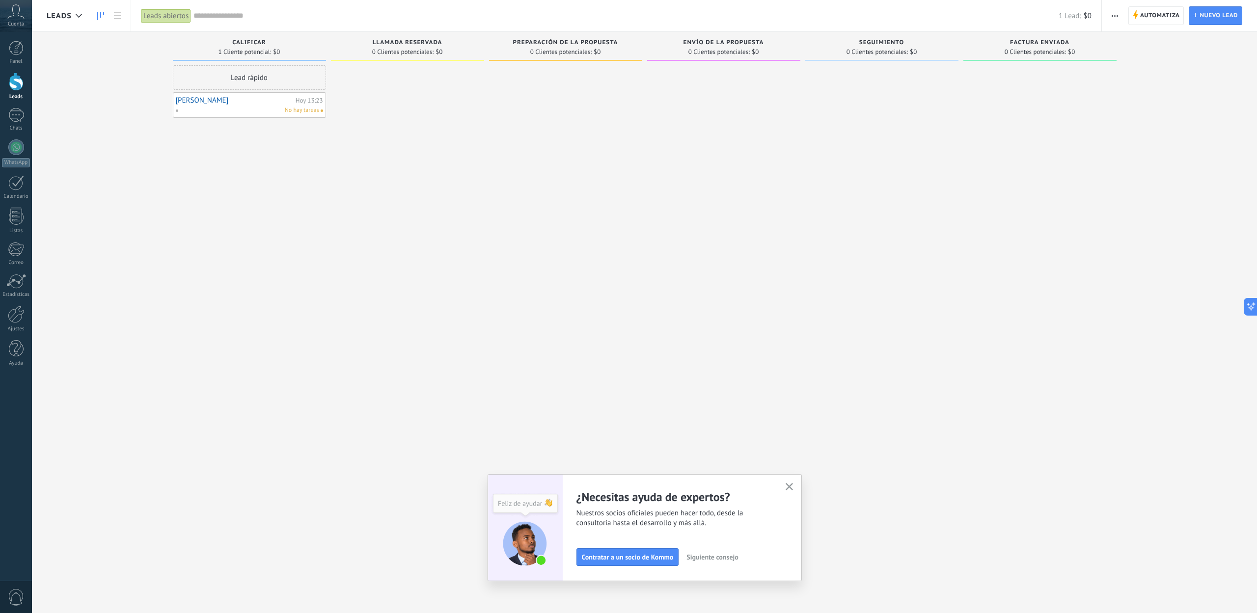
click at [418, 41] on span "Llamada reservada" at bounding box center [408, 42] width 70 height 7
click at [423, 49] on span "0 Clientes potenciales:" at bounding box center [402, 52] width 61 height 6
click at [363, 35] on div "Llamada reservada 0 Clientes potenciales: $0" at bounding box center [407, 46] width 153 height 29
click at [274, 40] on div "Calificar" at bounding box center [249, 43] width 143 height 8
click at [251, 42] on span "Calificar" at bounding box center [249, 42] width 34 height 7
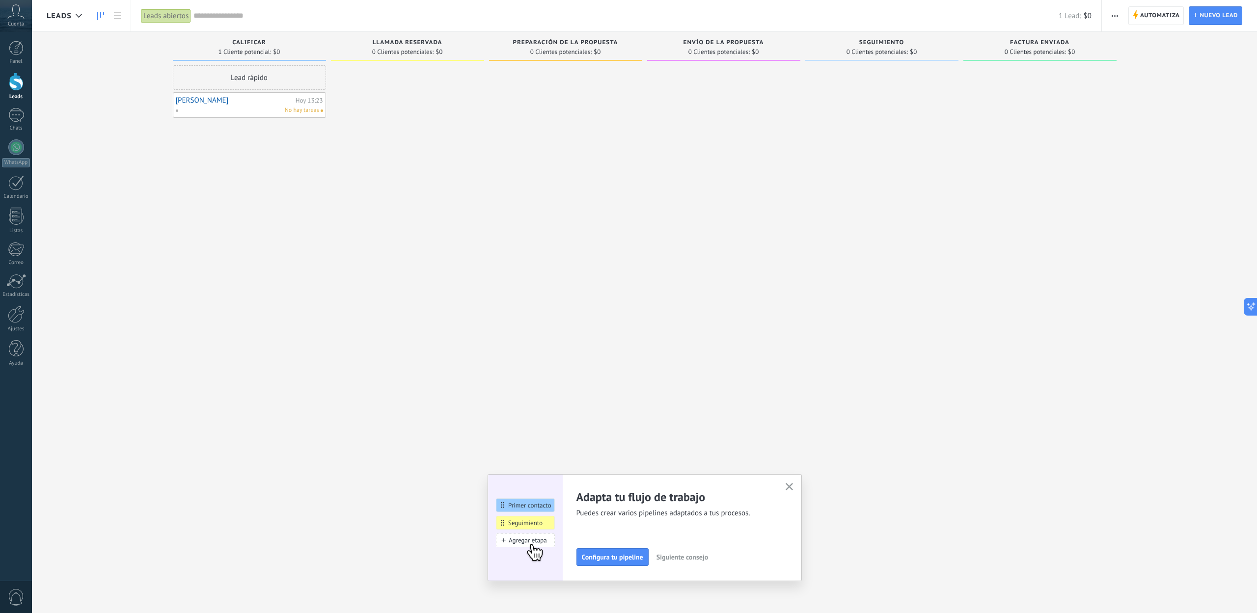
click at [399, 43] on span "Llamada reservada" at bounding box center [408, 42] width 70 height 7
drag, startPoint x: 399, startPoint y: 43, endPoint x: 543, endPoint y: 35, distance: 144.1
click at [403, 42] on span "Llamada reservada" at bounding box center [408, 42] width 70 height 7
click at [546, 34] on div "Preparación de la propuesta 0 Clientes potenciales: $0" at bounding box center [565, 46] width 153 height 29
drag, startPoint x: 546, startPoint y: 35, endPoint x: 542, endPoint y: 43, distance: 9.2
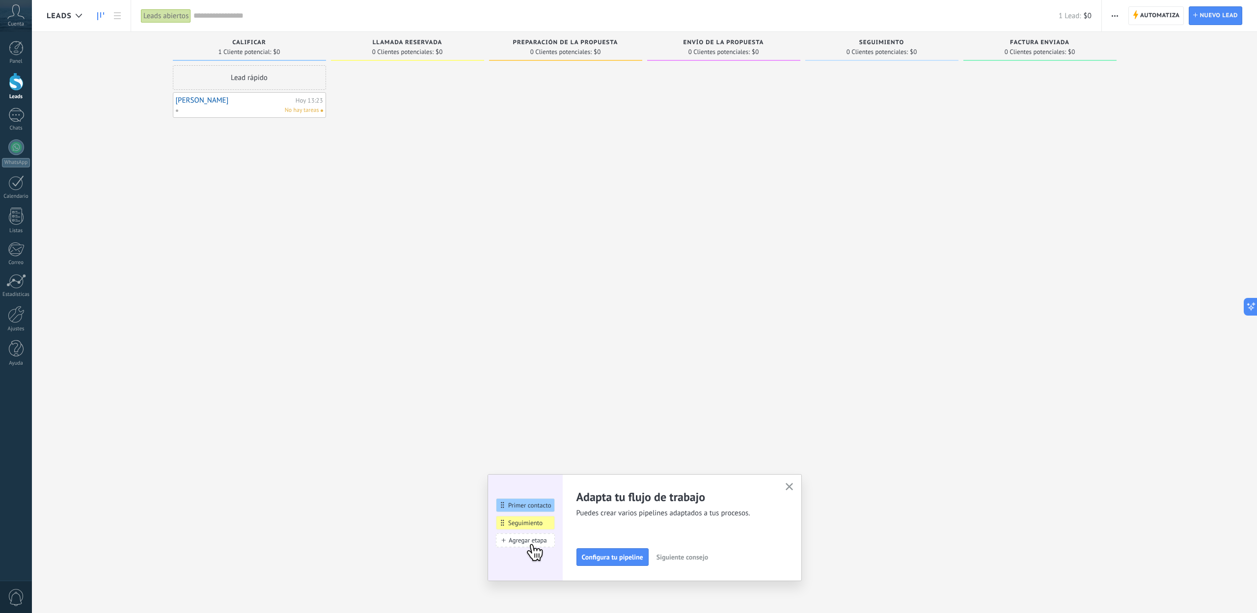
click at [544, 38] on div "Preparación de la propuesta 0 Clientes potenciales: $0" at bounding box center [565, 46] width 153 height 29
click at [542, 44] on span "Preparación de la propuesta" at bounding box center [565, 42] width 105 height 7
click at [81, 18] on div at bounding box center [79, 15] width 16 height 19
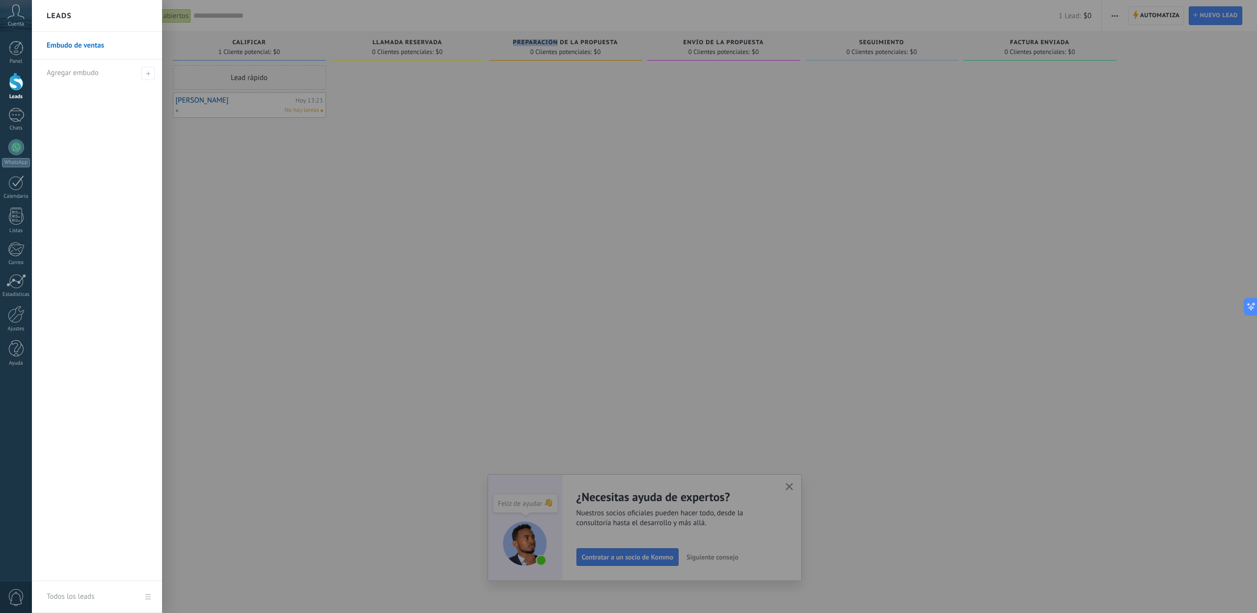
click at [342, 173] on div at bounding box center [660, 306] width 1257 height 613
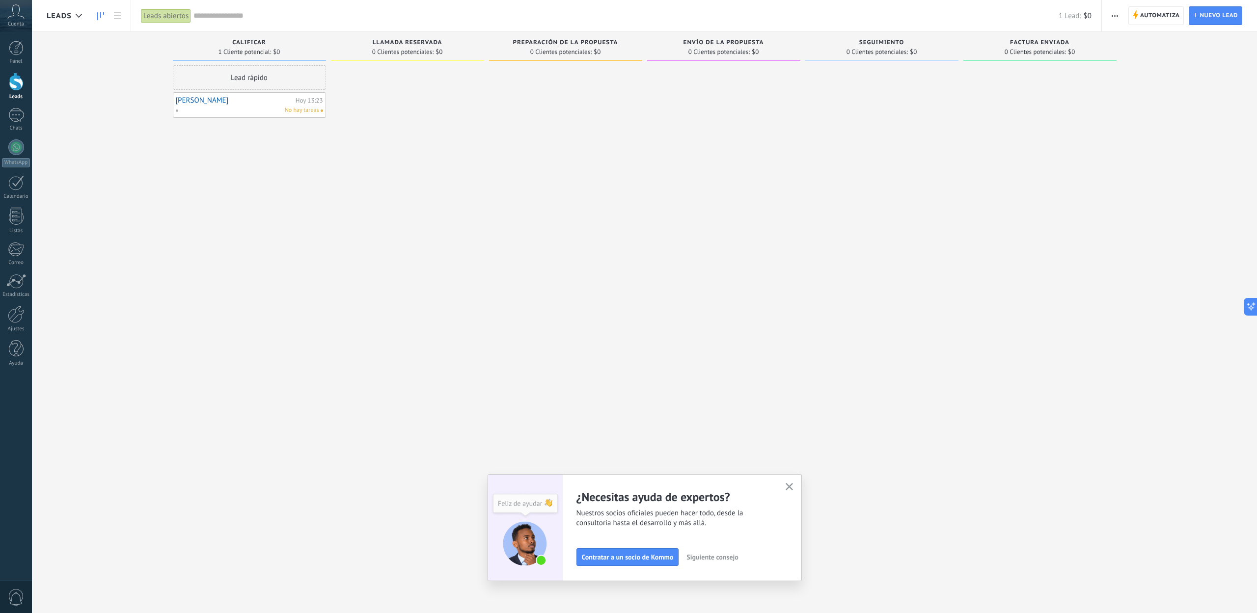
click at [241, 45] on span "Calificar" at bounding box center [249, 42] width 34 height 7
click at [405, 53] on span "0 Clientes potenciales:" at bounding box center [402, 52] width 61 height 6
click at [402, 49] on span "0 Clientes potenciales:" at bounding box center [402, 52] width 61 height 6
click at [1117, 17] on span "button" at bounding box center [1115, 15] width 6 height 19
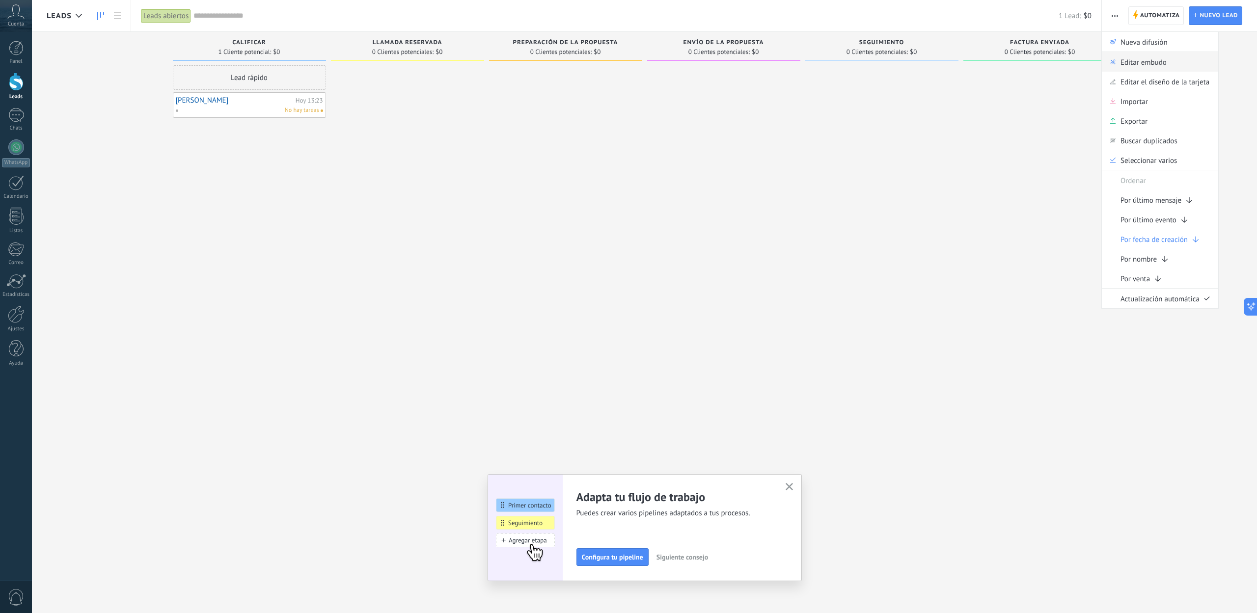
click at [1159, 66] on span "Editar embudo" at bounding box center [1144, 62] width 46 height 20
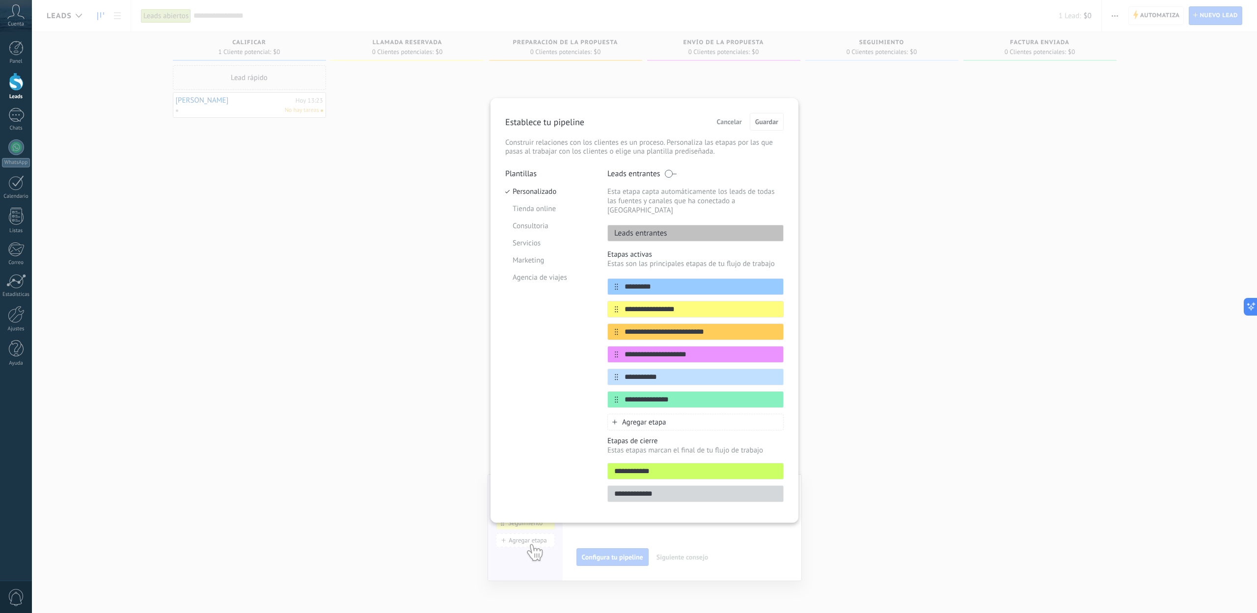
click at [653, 228] on p "Leads entrantes" at bounding box center [637, 233] width 59 height 10
click at [632, 282] on input "*********" at bounding box center [689, 287] width 142 height 10
type input "**********"
click at [693, 305] on input "**********" at bounding box center [689, 310] width 142 height 10
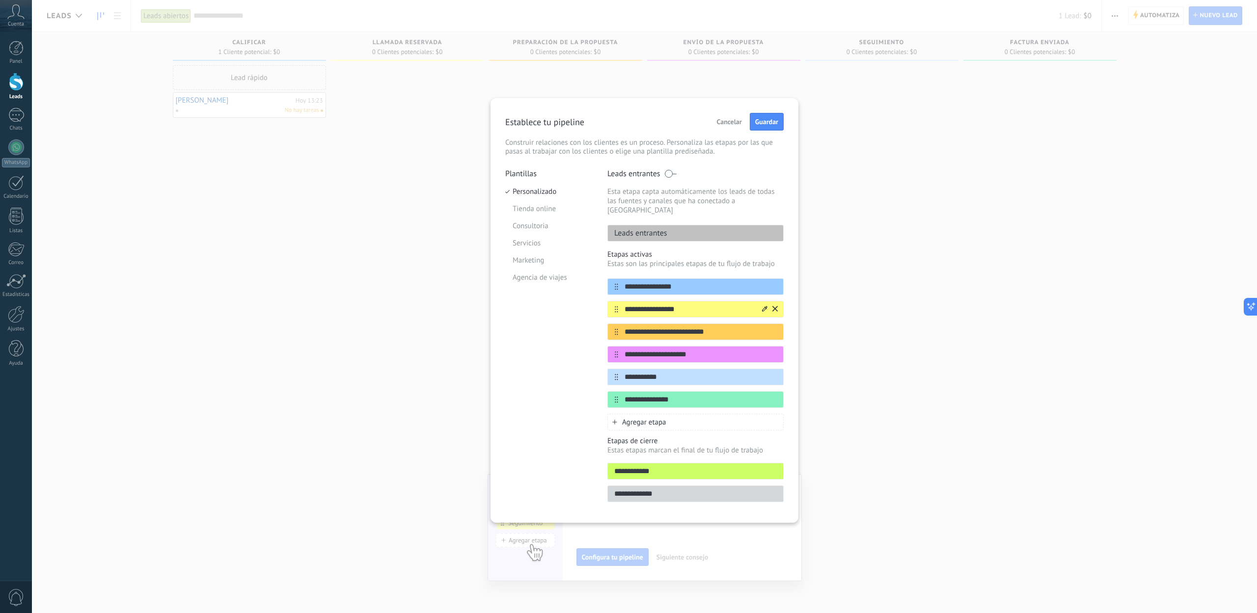
click at [650, 305] on input "**********" at bounding box center [689, 310] width 142 height 10
type input "**********"
click at [712, 327] on input "**********" at bounding box center [689, 332] width 142 height 10
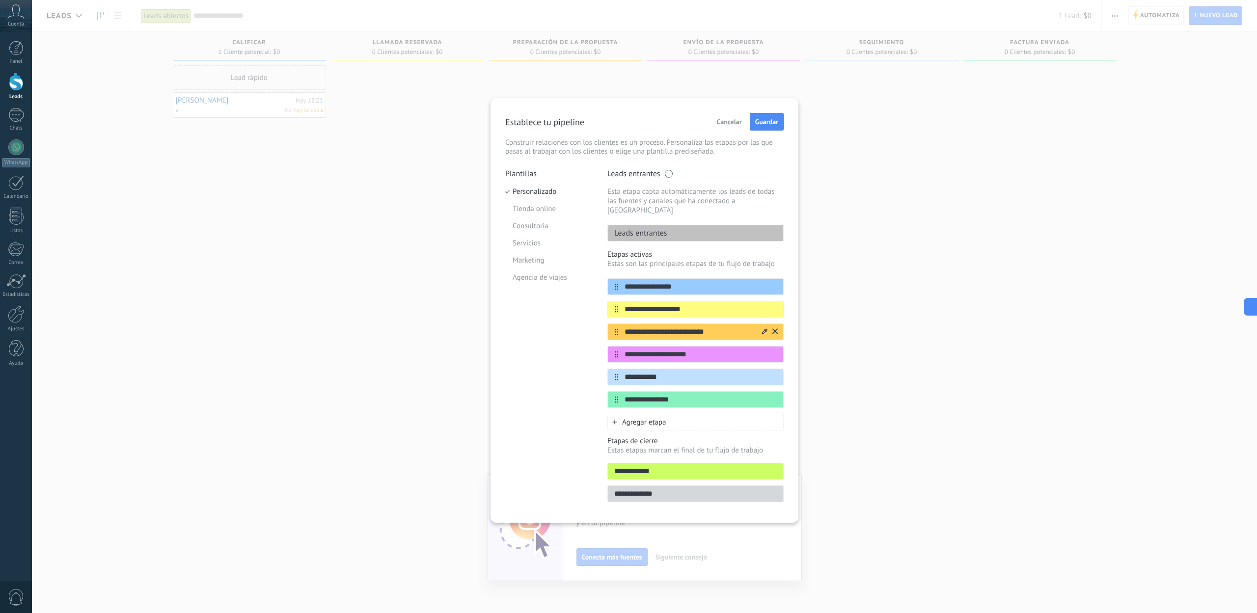
click at [712, 327] on input "**********" at bounding box center [689, 332] width 142 height 10
type input "**********"
click at [725, 350] on input "**********" at bounding box center [689, 355] width 142 height 10
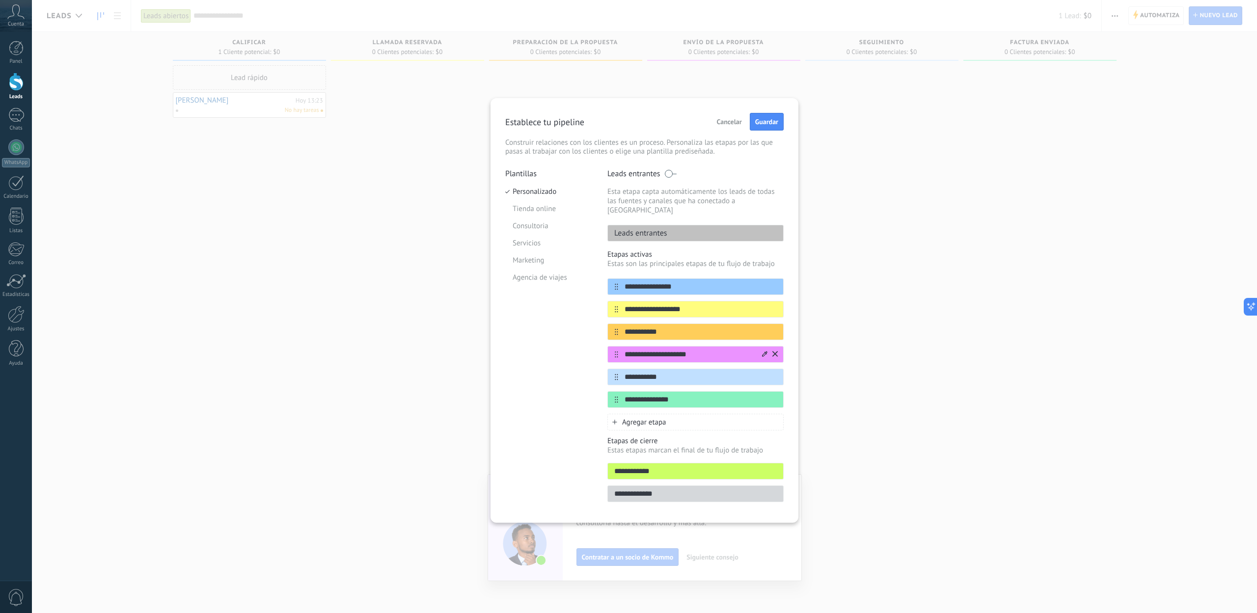
click at [725, 350] on input "**********" at bounding box center [689, 355] width 142 height 10
type input "**********"
click at [694, 372] on input "**********" at bounding box center [689, 377] width 142 height 10
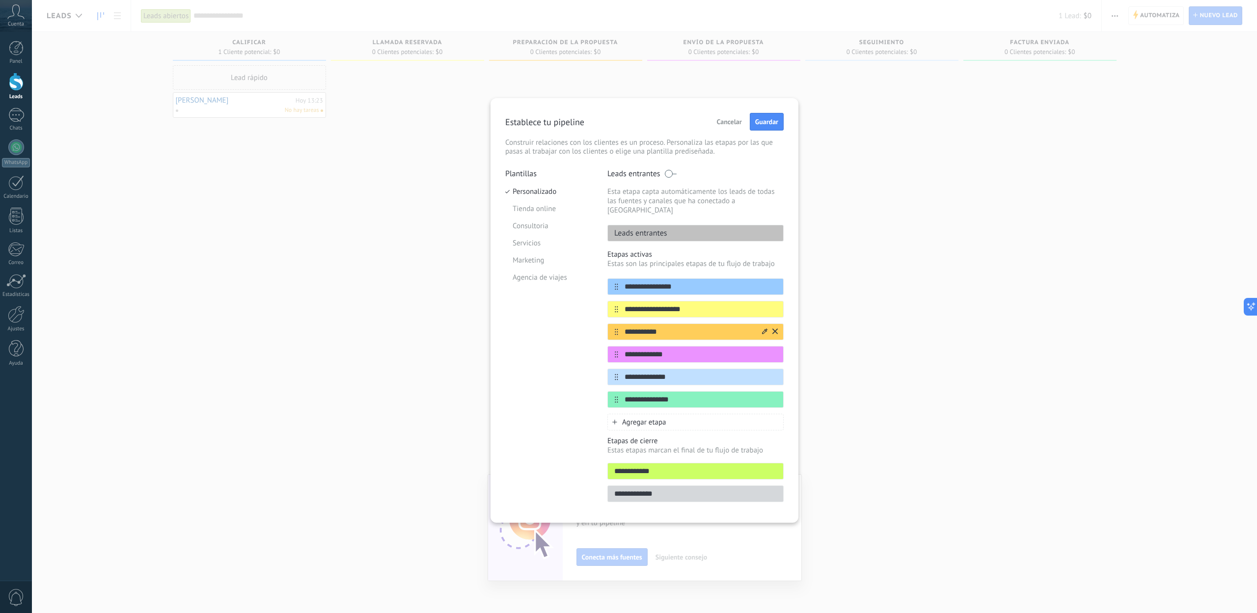
type input "**********"
click at [717, 395] on input "**********" at bounding box center [689, 400] width 142 height 10
type input "**********"
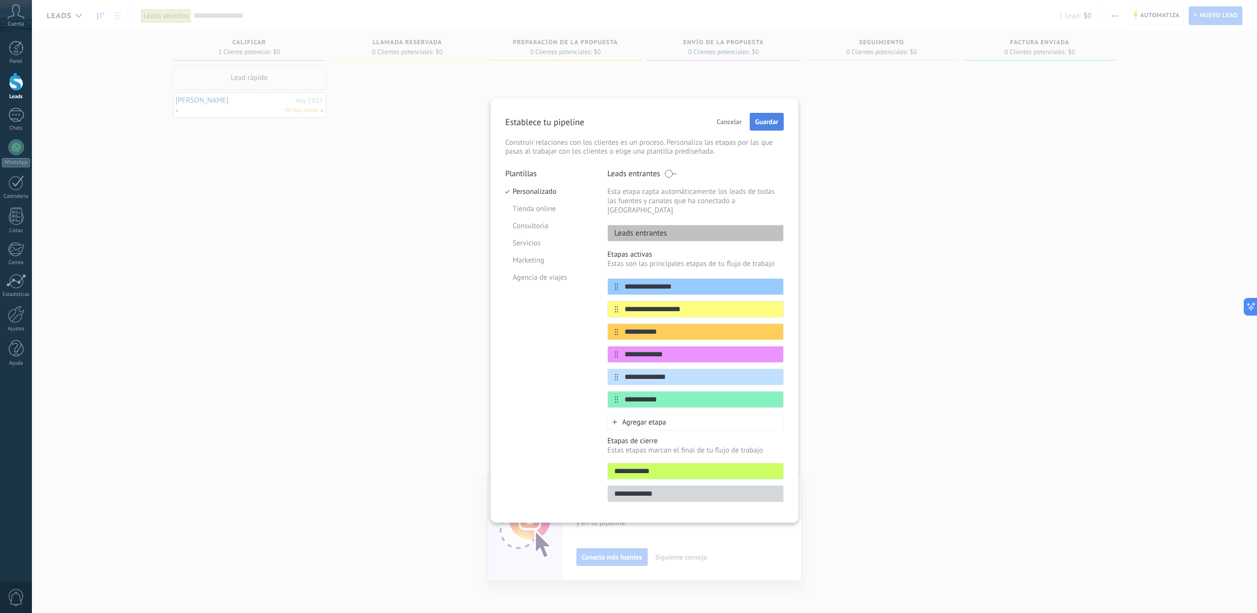
click at [773, 118] on span "Guardar" at bounding box center [766, 121] width 23 height 7
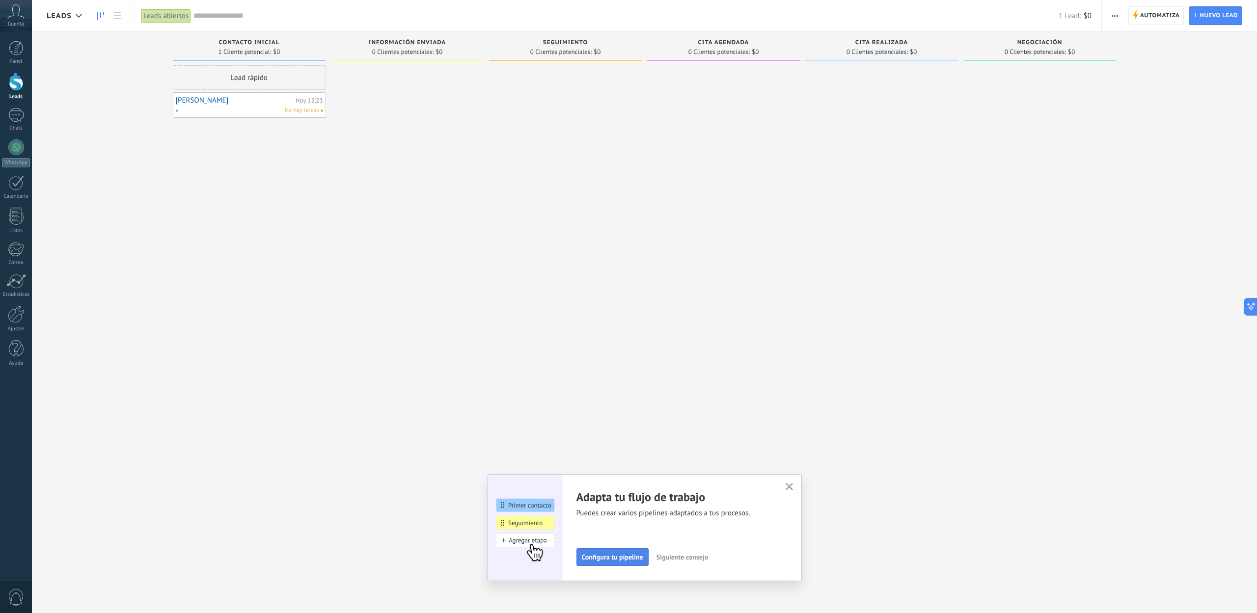
click at [622, 559] on span "Configura tu pipeline" at bounding box center [612, 557] width 61 height 7
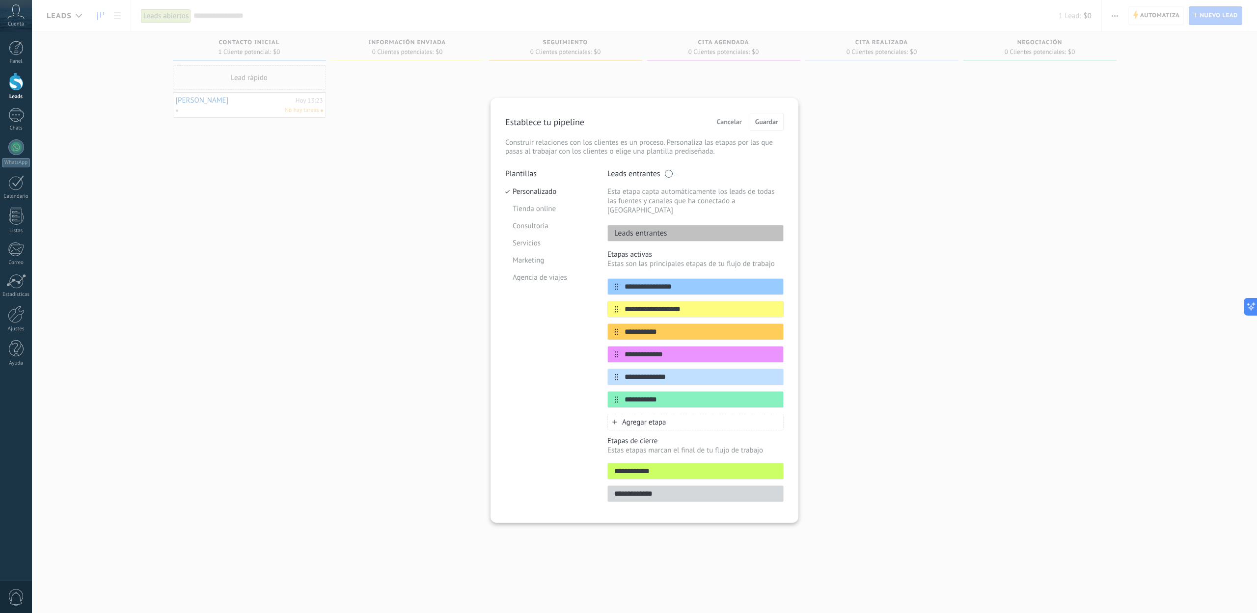
click at [732, 121] on span "Cancelar" at bounding box center [729, 121] width 25 height 7
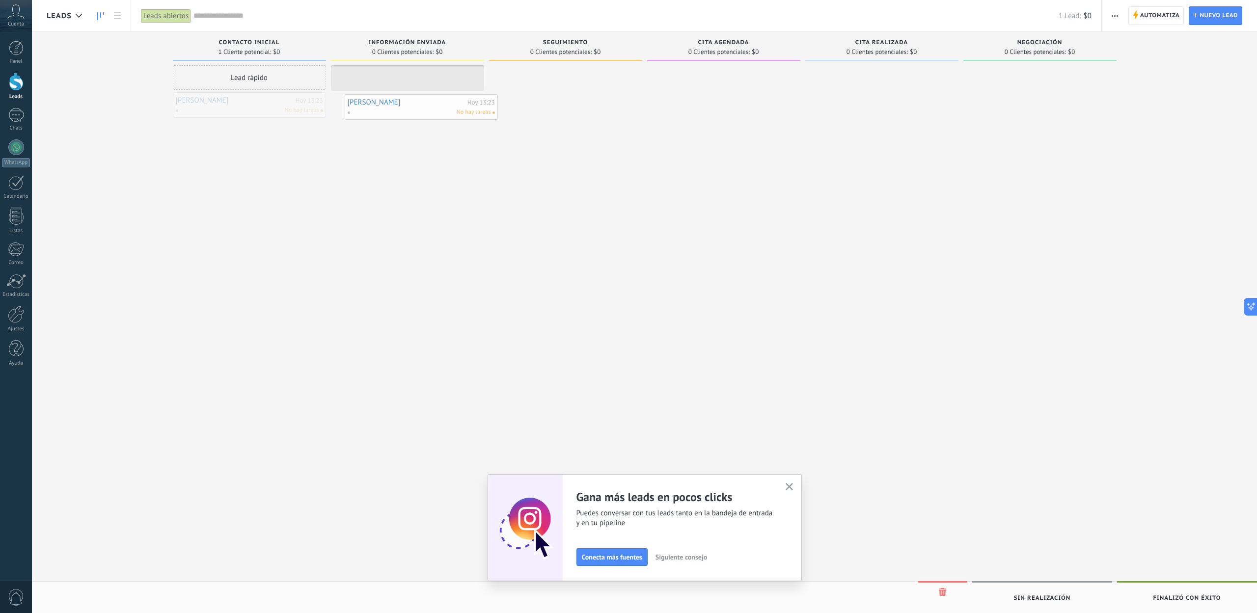
drag, startPoint x: 280, startPoint y: 109, endPoint x: 452, endPoint y: 111, distance: 171.9
drag, startPoint x: 415, startPoint y: 76, endPoint x: 556, endPoint y: 76, distance: 141.5
drag, startPoint x: 542, startPoint y: 76, endPoint x: 708, endPoint y: 71, distance: 166.1
drag, startPoint x: 721, startPoint y: 74, endPoint x: 922, endPoint y: 80, distance: 201.9
drag, startPoint x: 893, startPoint y: 74, endPoint x: 1005, endPoint y: 71, distance: 111.5
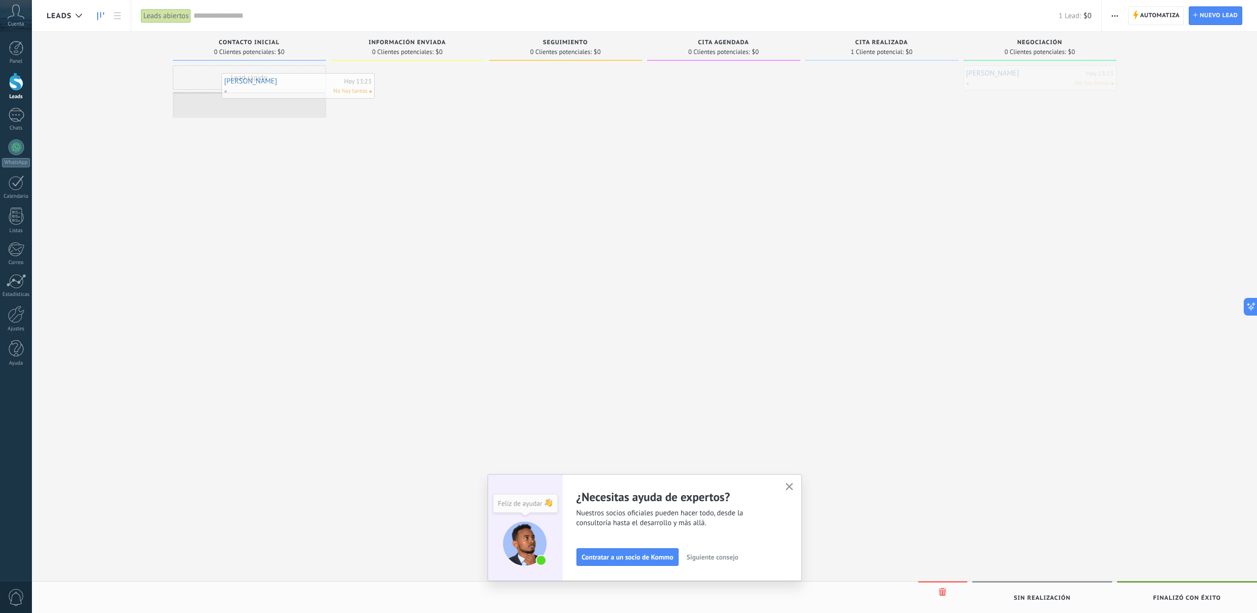
drag, startPoint x: 1034, startPoint y: 71, endPoint x: 292, endPoint y: 79, distance: 742.2
click at [709, 553] on button "Siguiente consejo" at bounding box center [712, 557] width 60 height 15
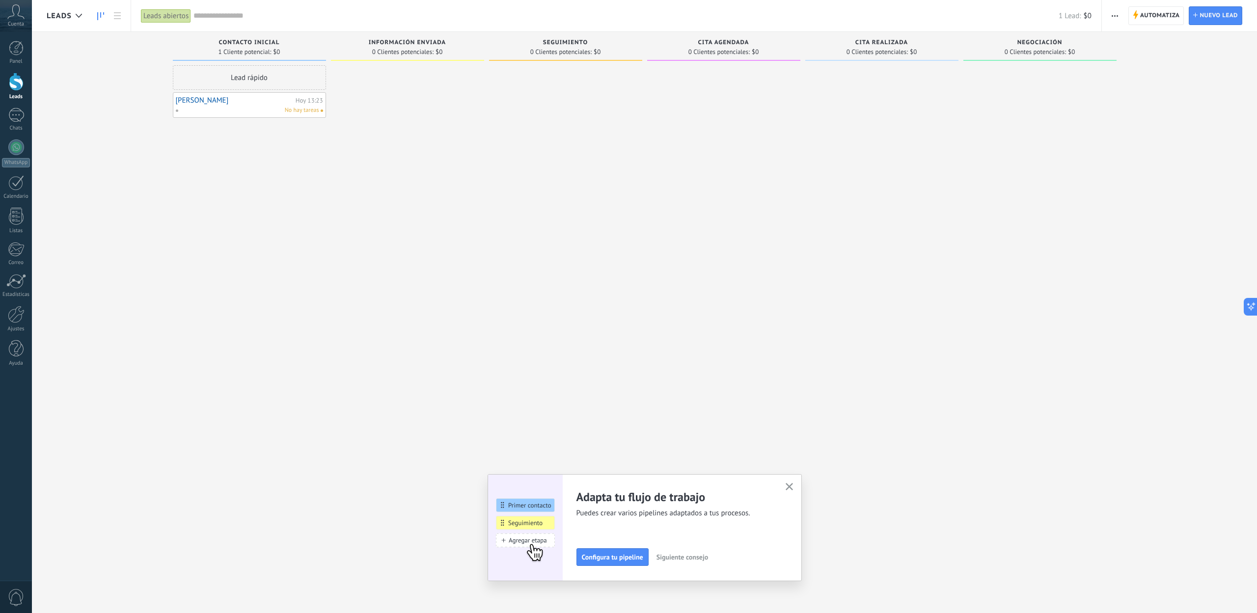
click at [672, 548] on div "Adapta tu flujo de trabajo Puedes crear varios pipelines adaptados a tus proces…" at bounding box center [682, 528] width 210 height 77
click at [673, 552] on button "Siguiente consejo" at bounding box center [682, 557] width 60 height 15
click at [785, 487] on button "button" at bounding box center [789, 487] width 12 height 13
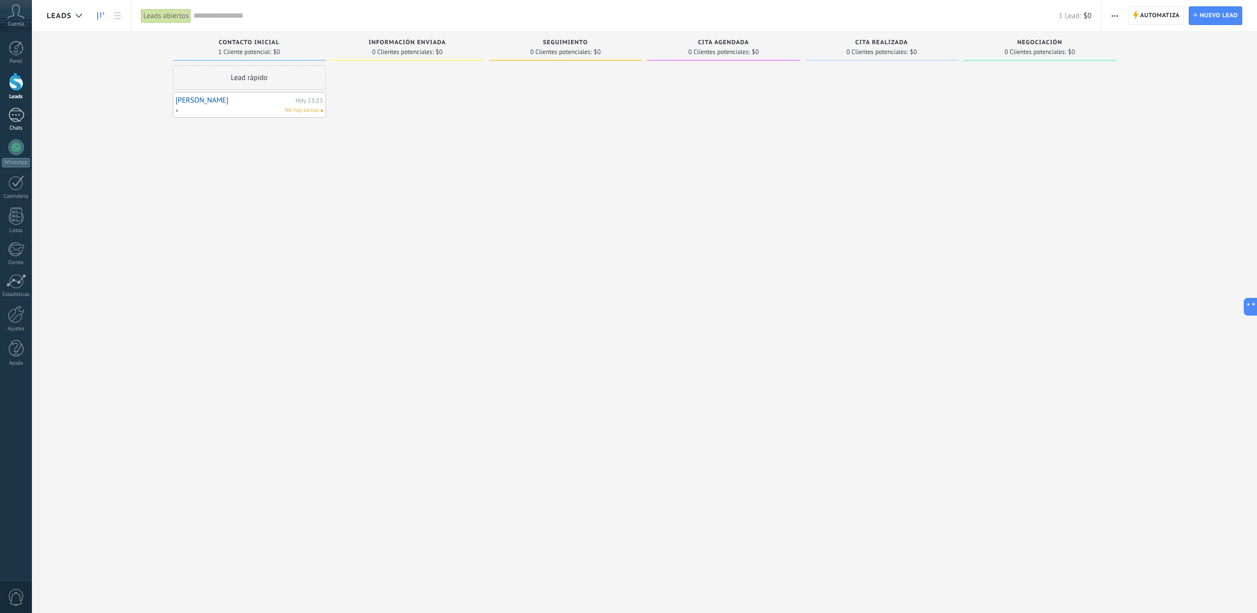
click at [15, 117] on div at bounding box center [16, 115] width 16 height 14
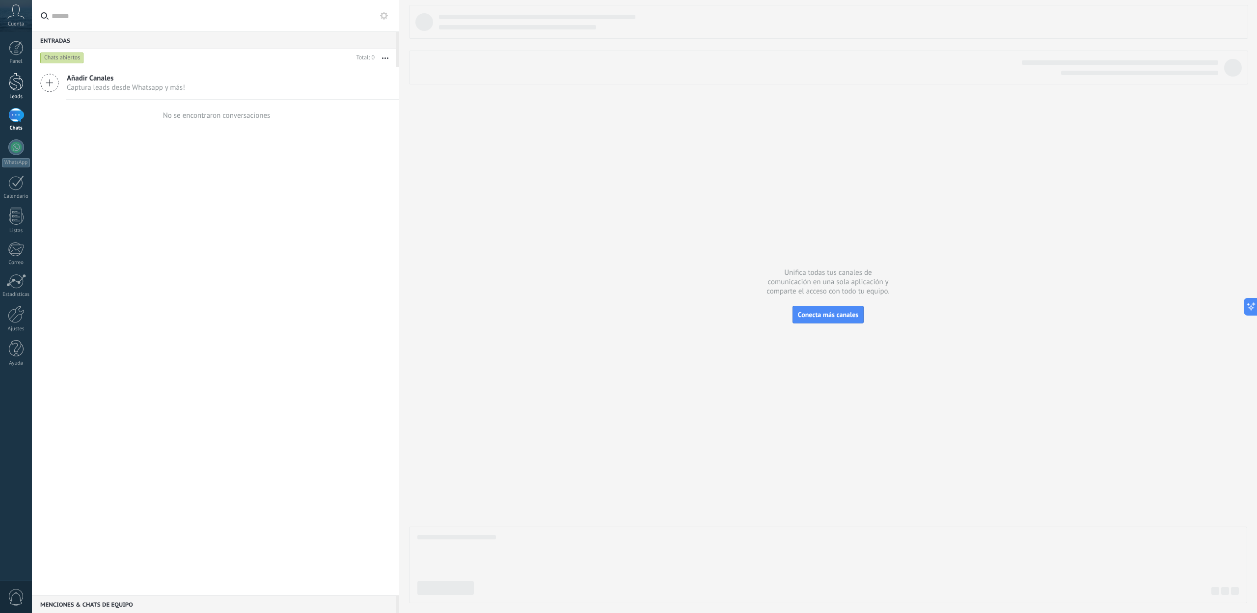
click at [7, 77] on link "Leads" at bounding box center [16, 87] width 32 height 28
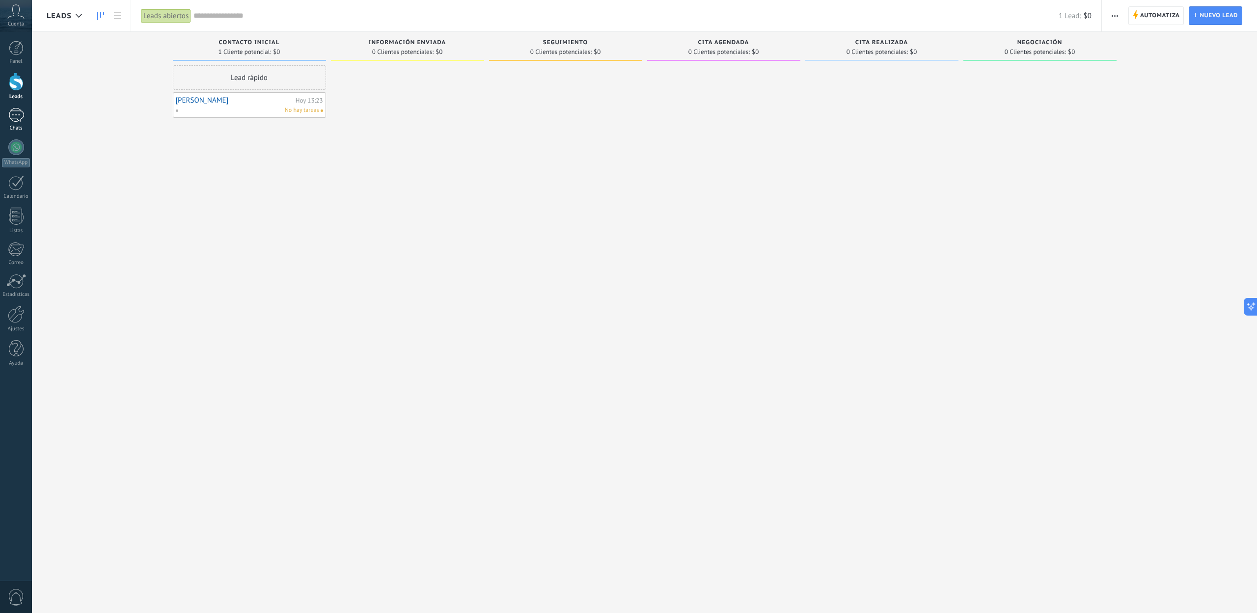
click at [20, 119] on div at bounding box center [16, 115] width 16 height 14
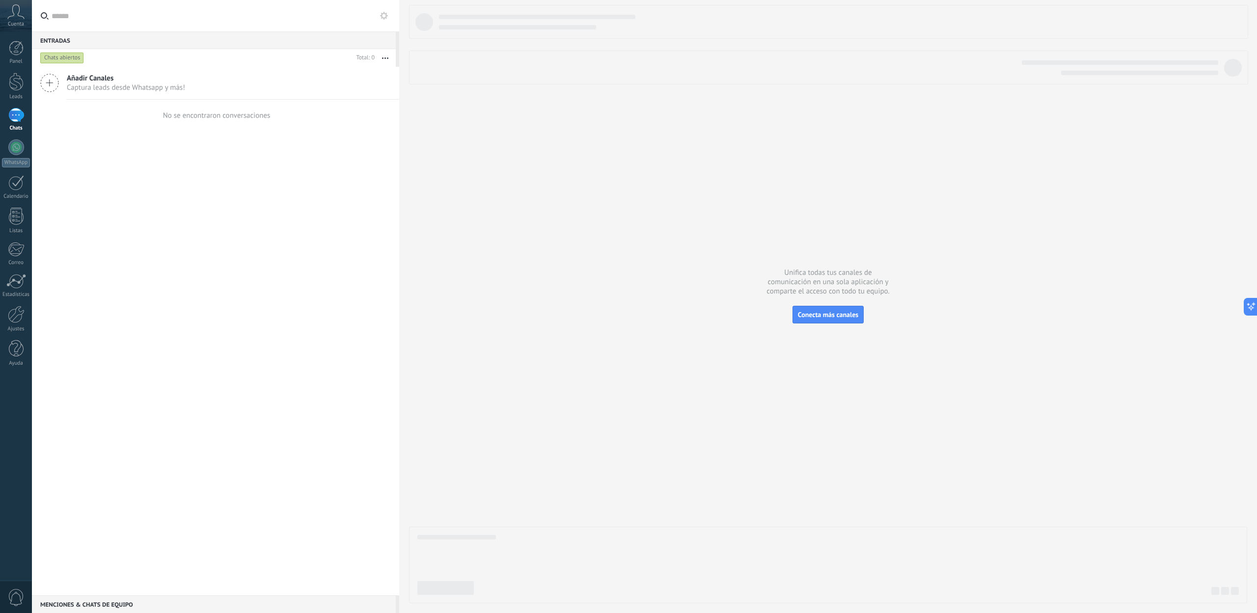
click at [113, 79] on span "Añadir Canales" at bounding box center [126, 78] width 118 height 9
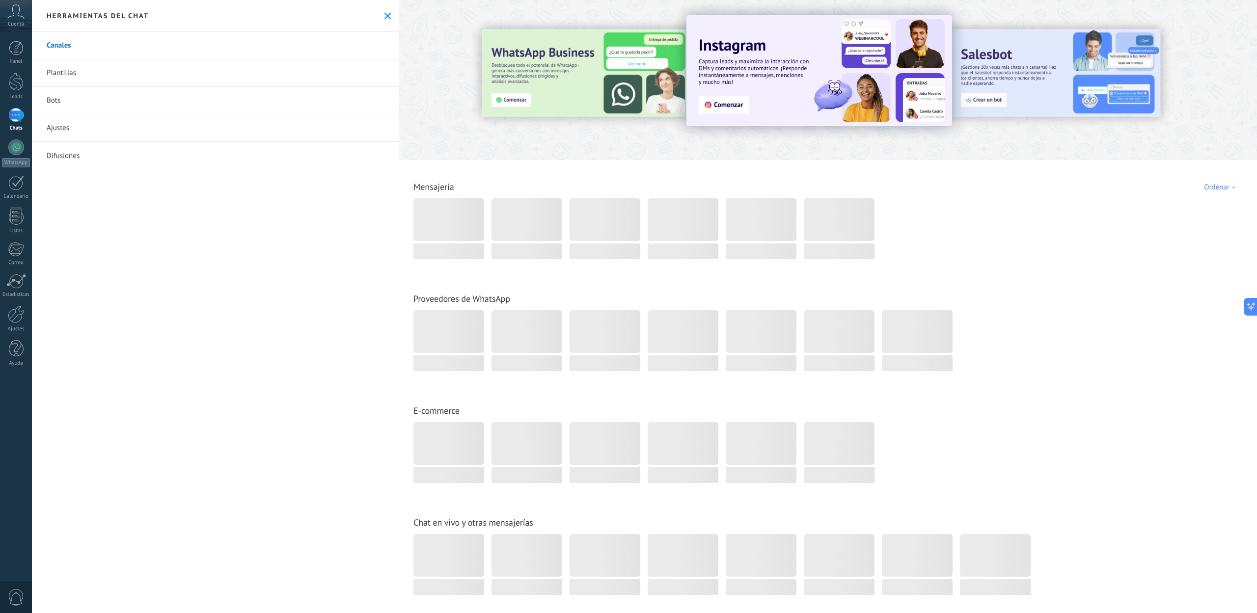
click at [386, 13] on icon at bounding box center [388, 16] width 6 height 6
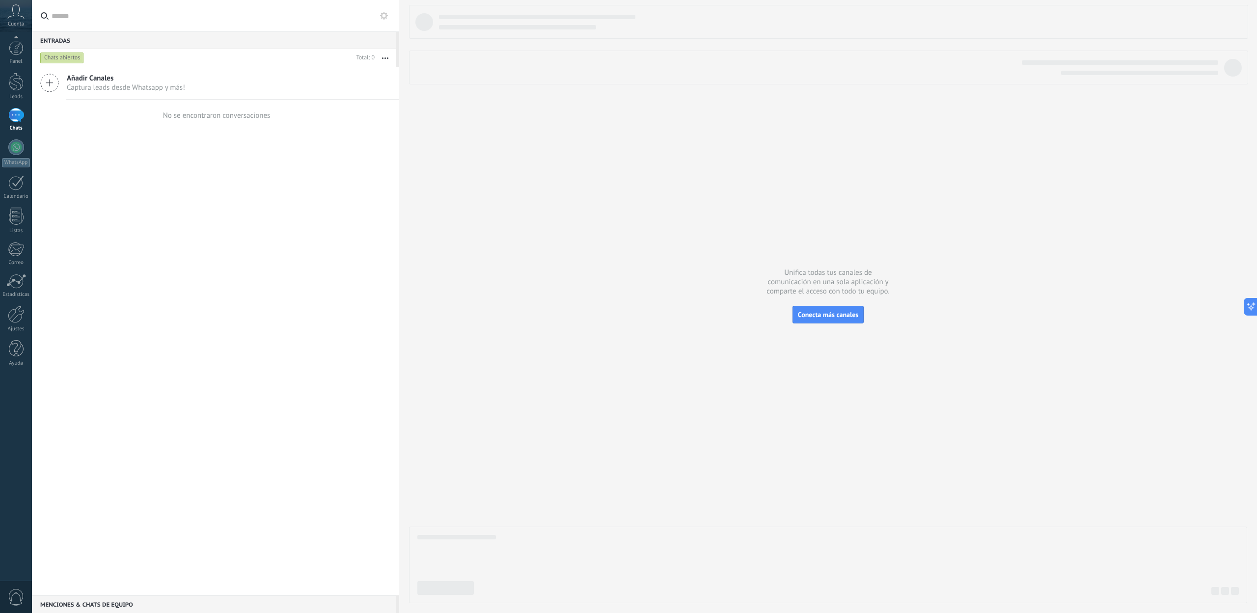
click at [19, 108] on div at bounding box center [16, 115] width 16 height 14
click at [19, 83] on div at bounding box center [16, 82] width 15 height 18
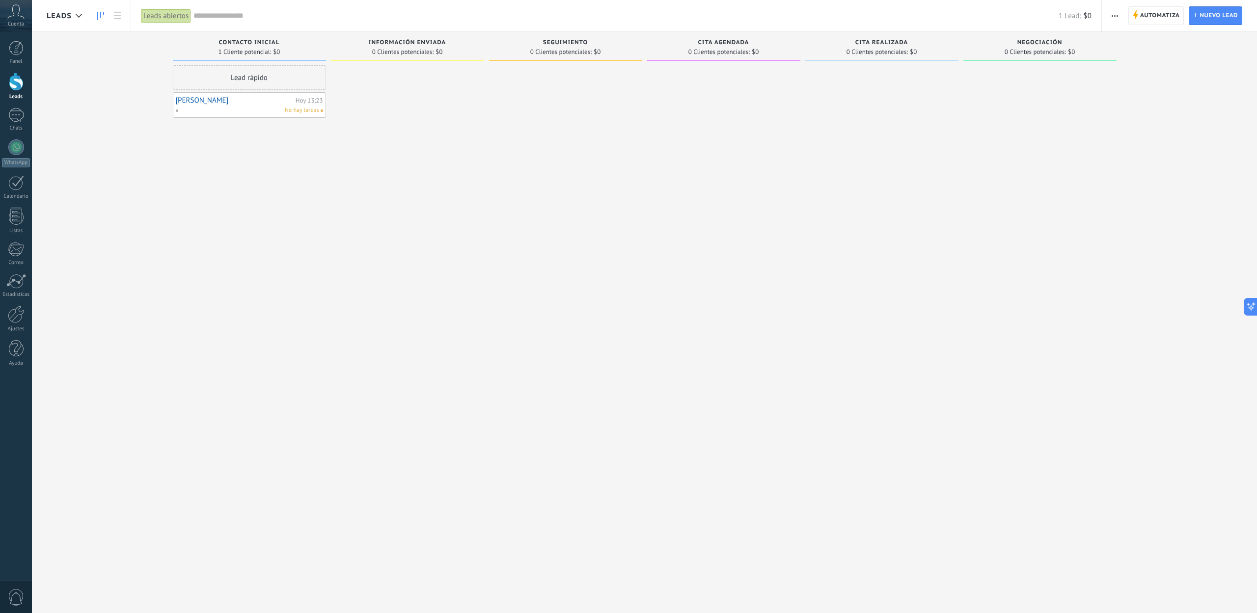
click at [245, 84] on div "Lead rápido" at bounding box center [249, 77] width 153 height 25
click at [317, 210] on icon "button" at bounding box center [317, 209] width 7 height 7
click at [227, 271] on button "Nombre" at bounding box center [251, 272] width 139 height 18
click at [411, 258] on div at bounding box center [407, 307] width 153 height 485
click at [151, 205] on div "Leads Entrantes Solicitudes: [PHONE_NUMBER] Contacto Inicial 1 Cliente potencia…" at bounding box center [652, 291] width 1211 height 519
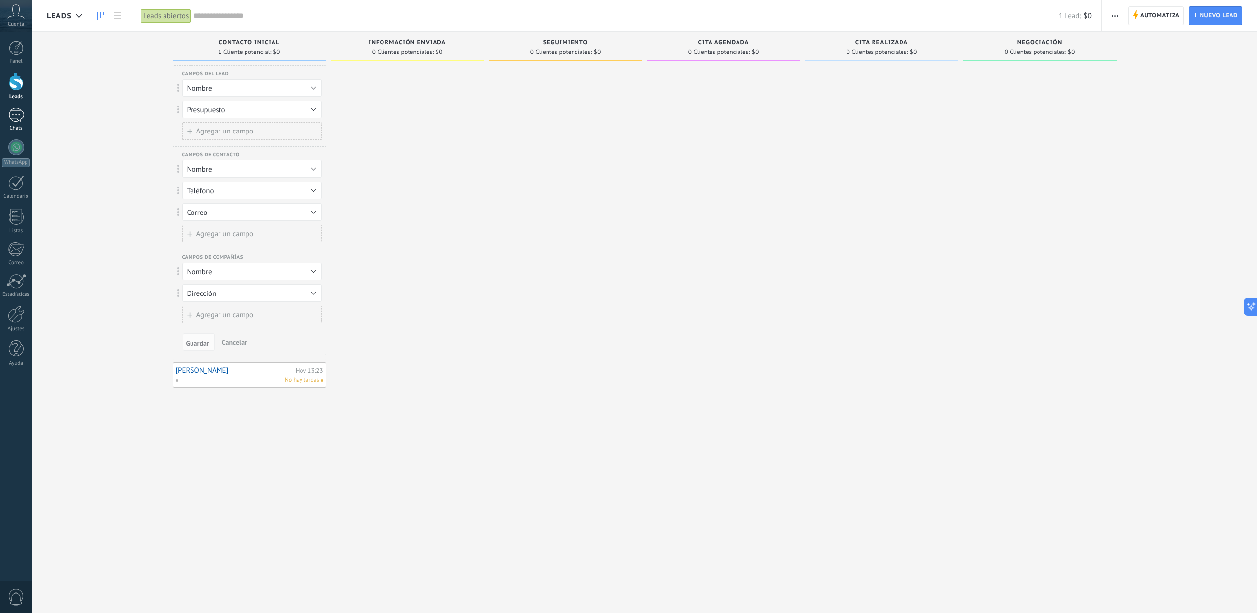
click at [10, 110] on div at bounding box center [16, 115] width 16 height 14
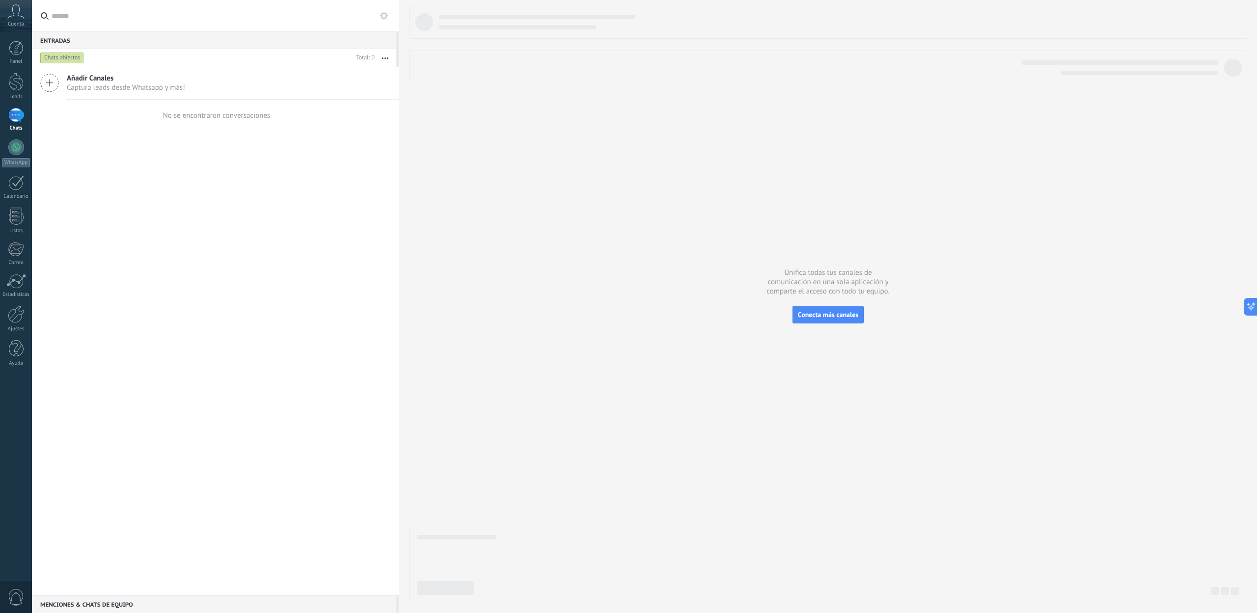
click at [54, 86] on icon at bounding box center [49, 83] width 19 height 19
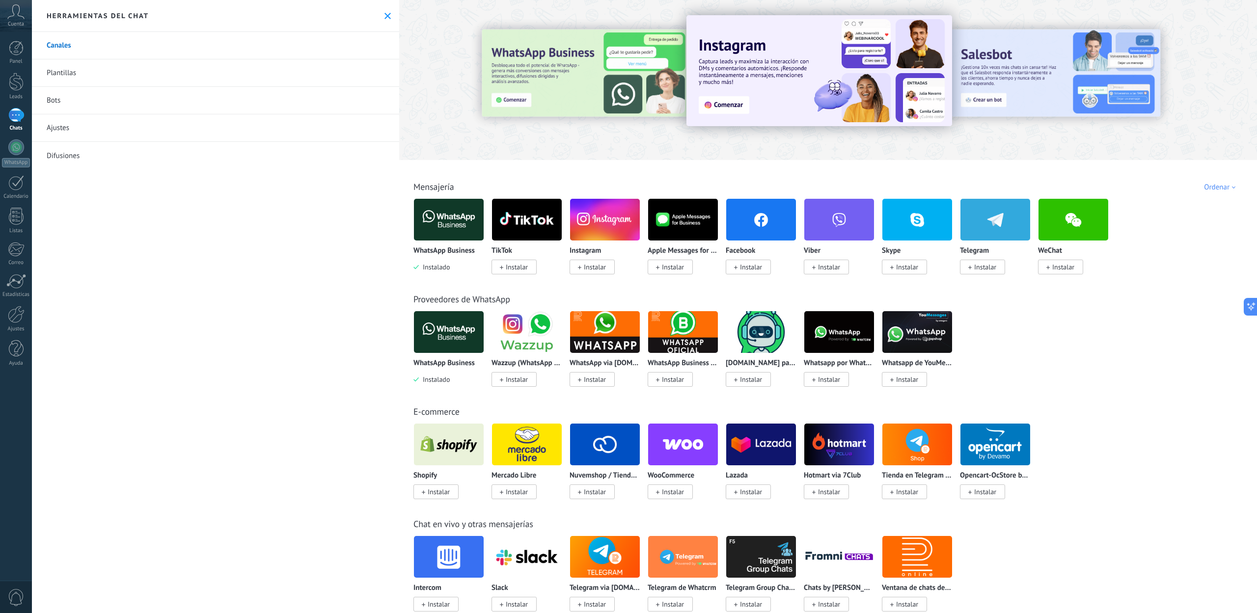
click at [384, 12] on button at bounding box center [388, 16] width 8 height 8
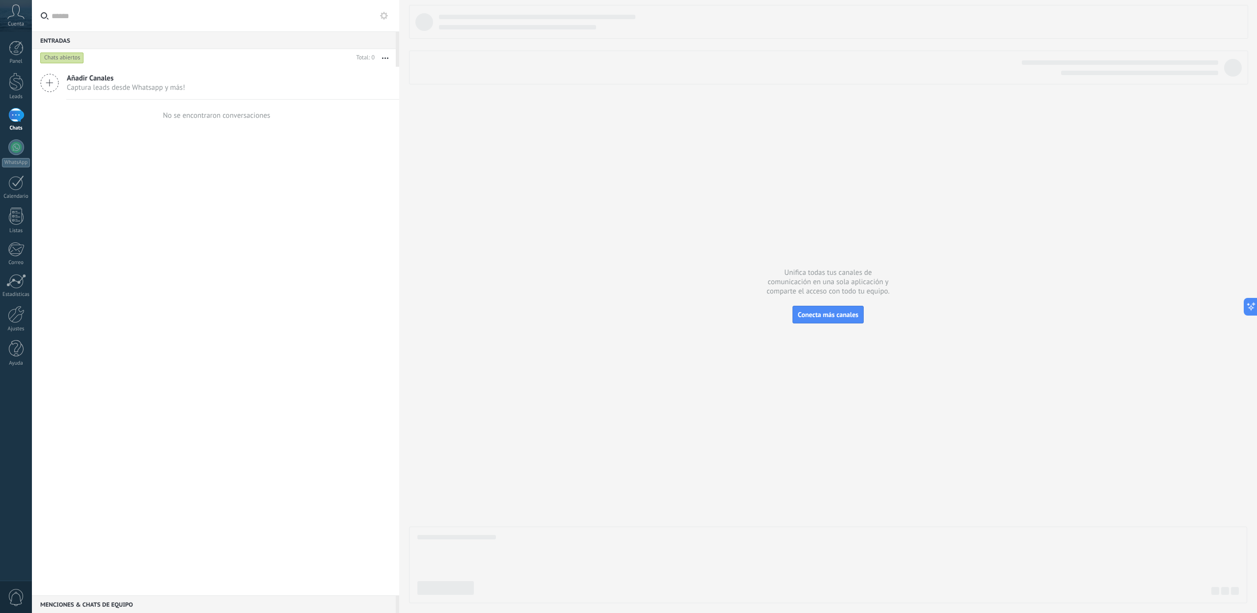
click at [54, 84] on icon at bounding box center [49, 83] width 19 height 19
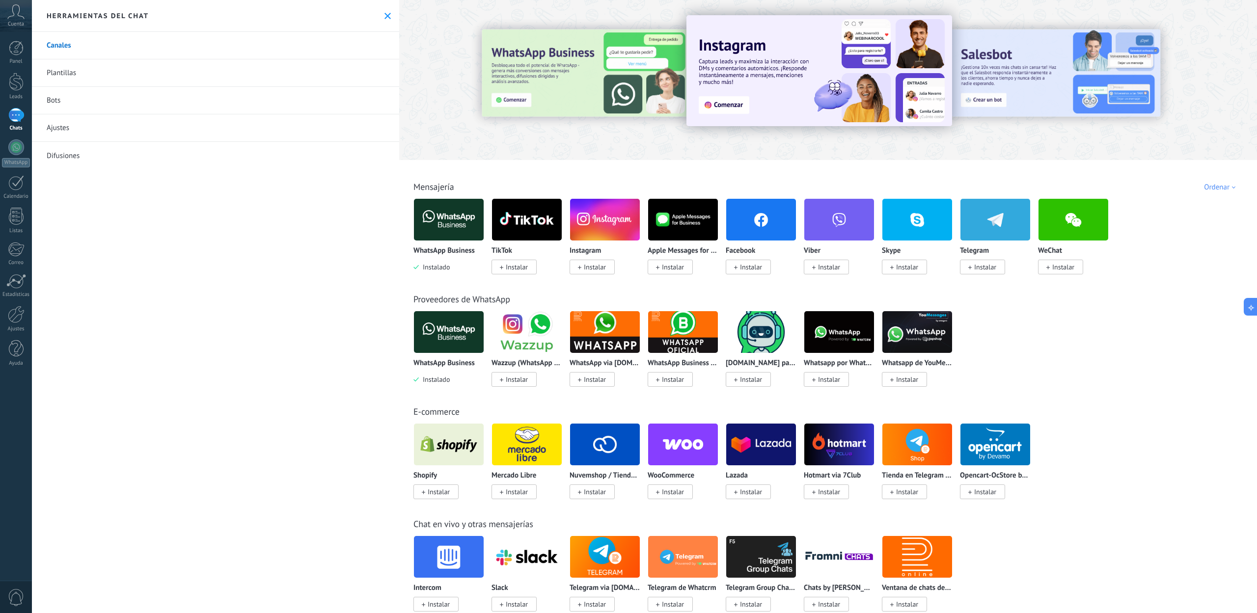
click at [83, 68] on link "Plantillas" at bounding box center [215, 73] width 367 height 28
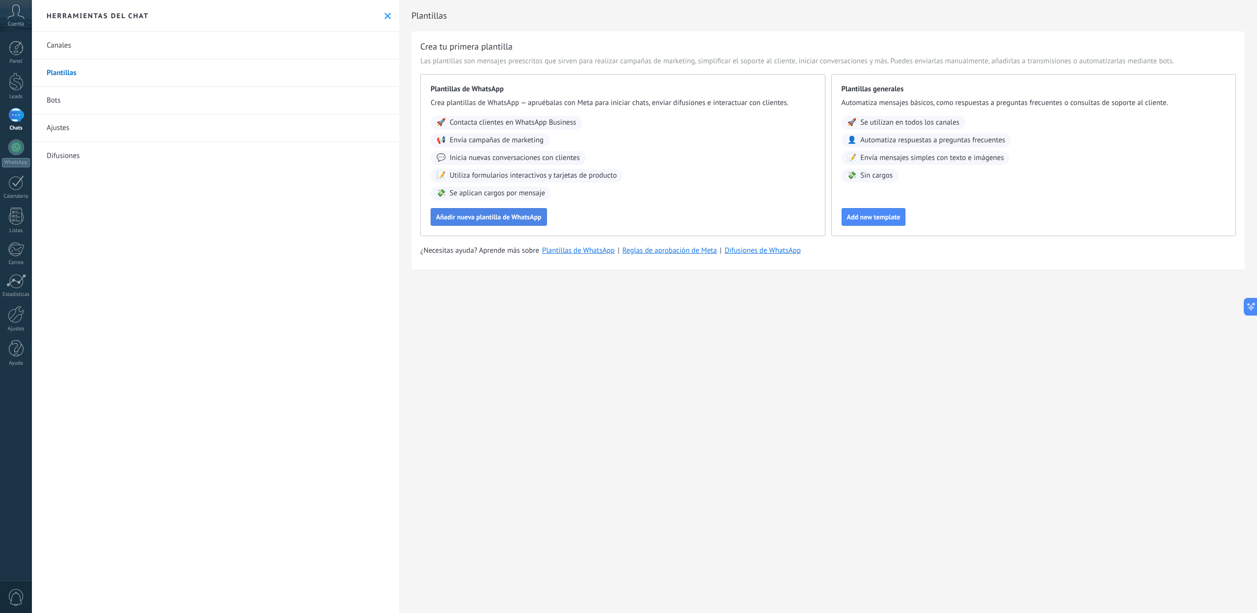
click at [466, 214] on span "Añadir nueva plantilla de WhatsApp" at bounding box center [489, 217] width 106 height 7
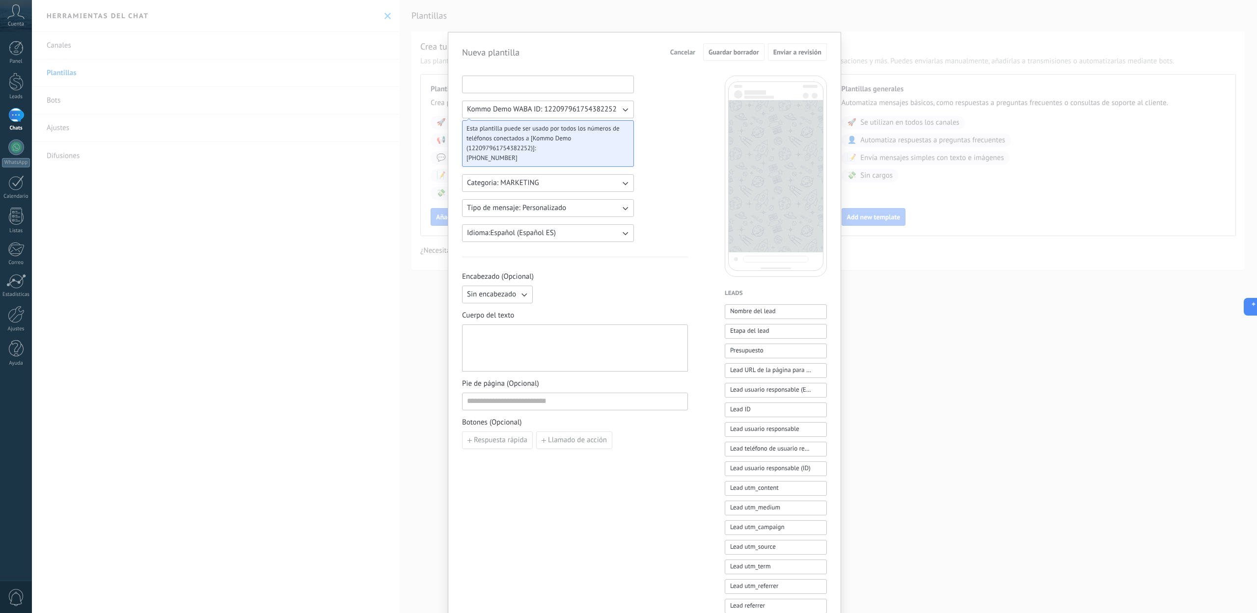
click at [508, 89] on input at bounding box center [548, 84] width 171 height 16
click at [557, 184] on button "Categoria: MARKETING" at bounding box center [548, 183] width 172 height 18
click at [661, 184] on div "Kommo Demo WABA ID: 122097961754382252 Esta plantilla puede ser usado por todos…" at bounding box center [575, 408] width 226 height 664
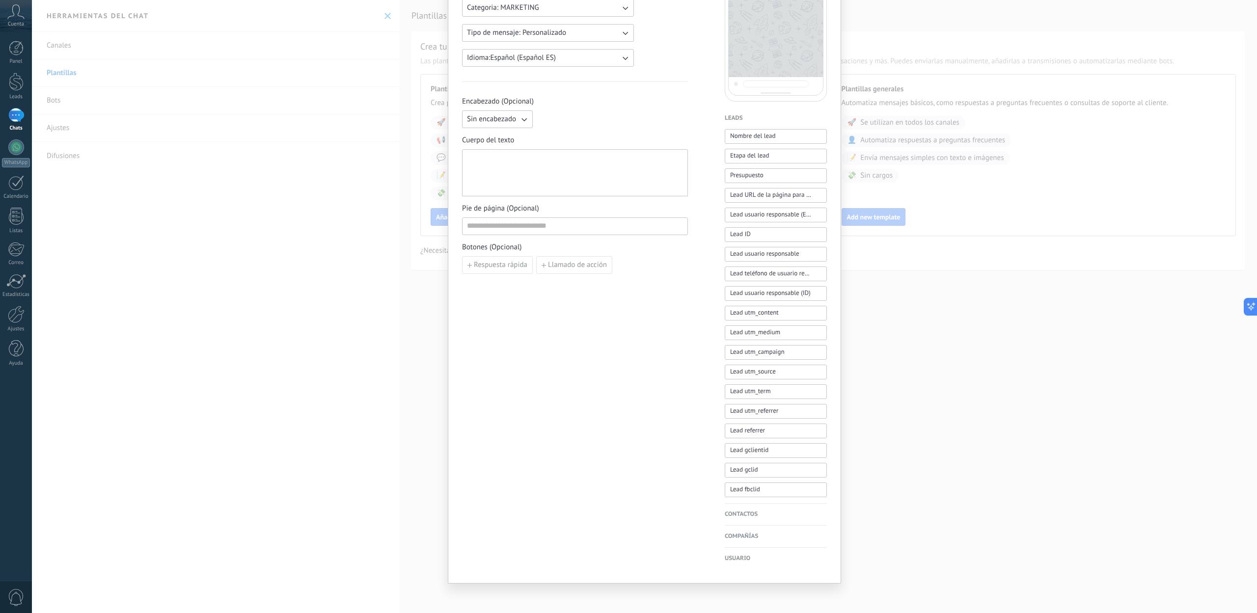
scroll to position [178, 0]
